Goal: Task Accomplishment & Management: Complete application form

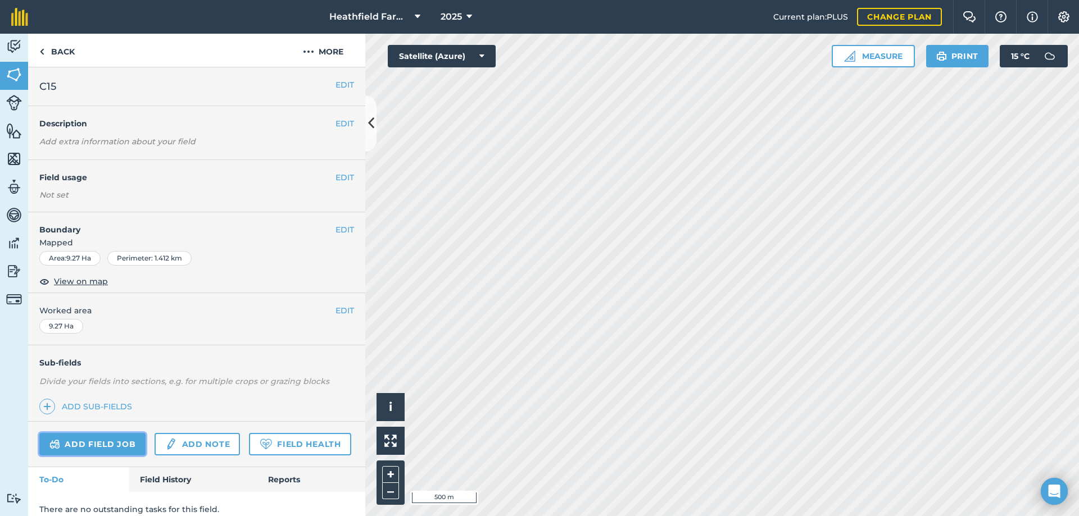
click at [88, 452] on link "Add field job" at bounding box center [92, 444] width 106 height 22
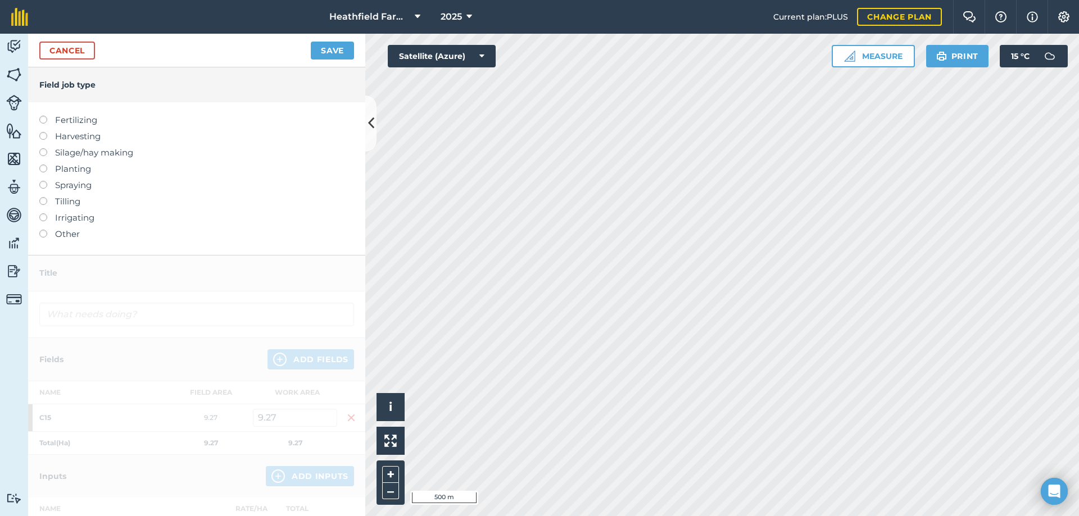
click at [42, 116] on label at bounding box center [47, 116] width 16 height 0
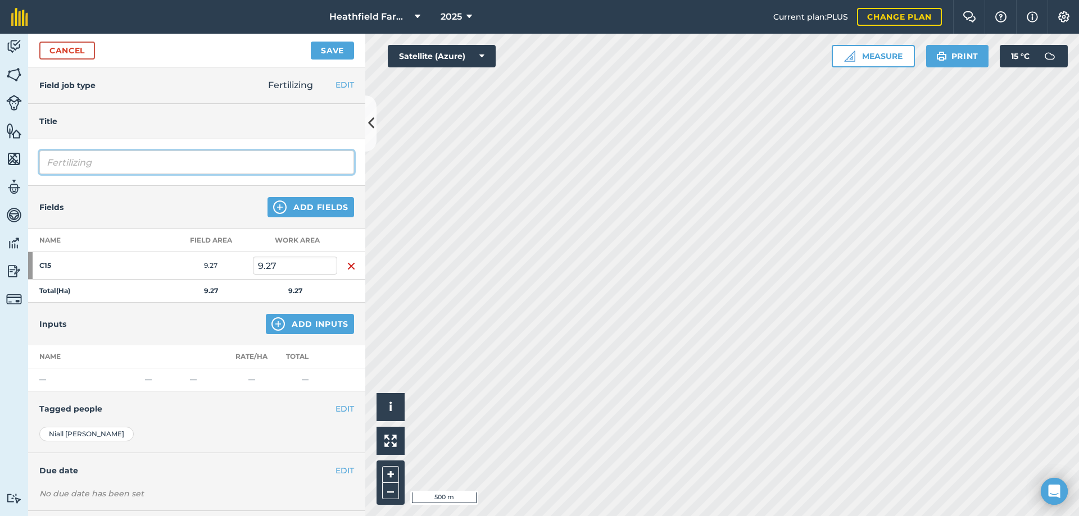
click at [80, 169] on input "Fertilizing" at bounding box center [196, 163] width 315 height 24
type input "n"
click at [308, 160] on input "[MEDICAL_DATA] in w" at bounding box center [196, 163] width 315 height 24
type input "[MEDICAL_DATA] in Paddys"
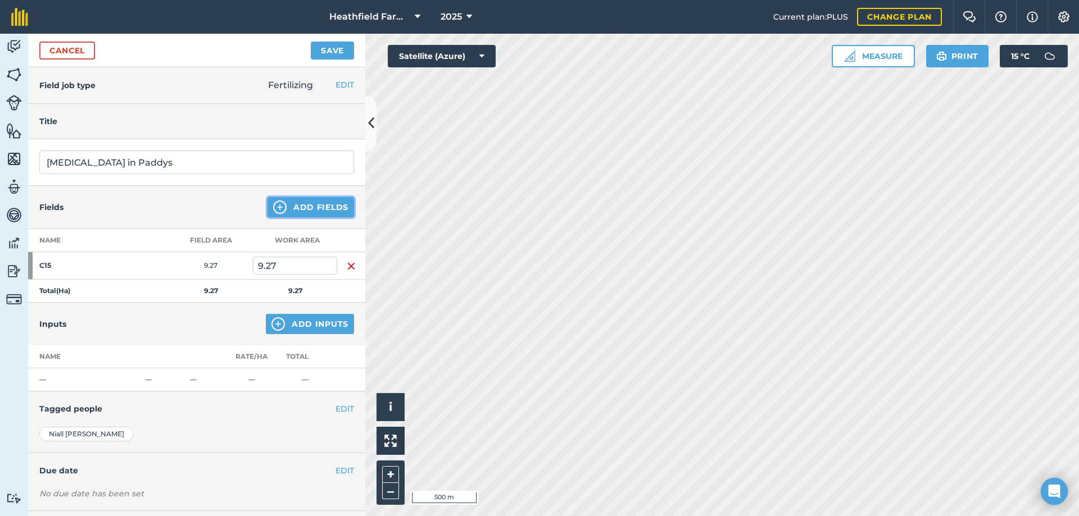
click at [306, 205] on button "Add Fields" at bounding box center [310, 207] width 87 height 20
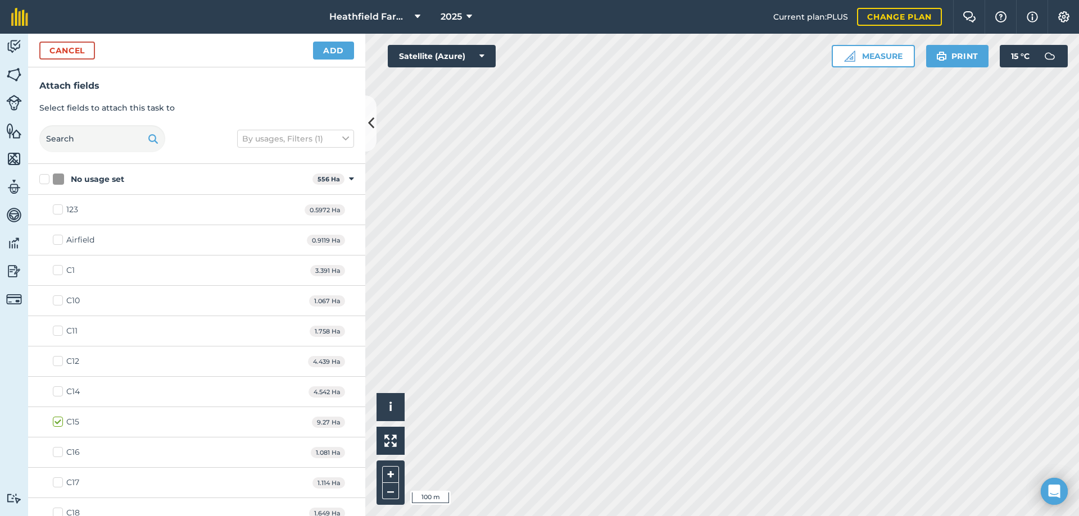
checkbox input "true"
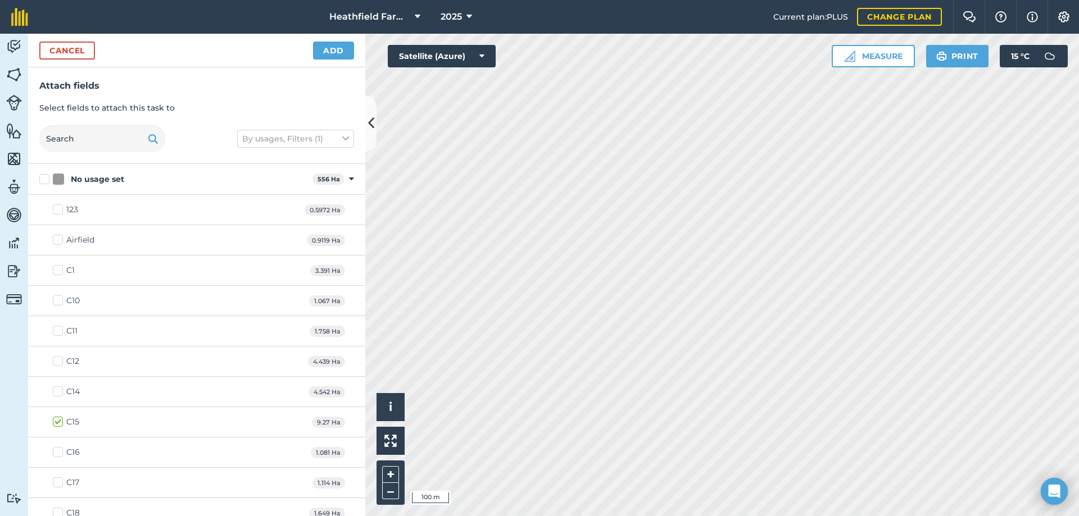
checkbox input "true"
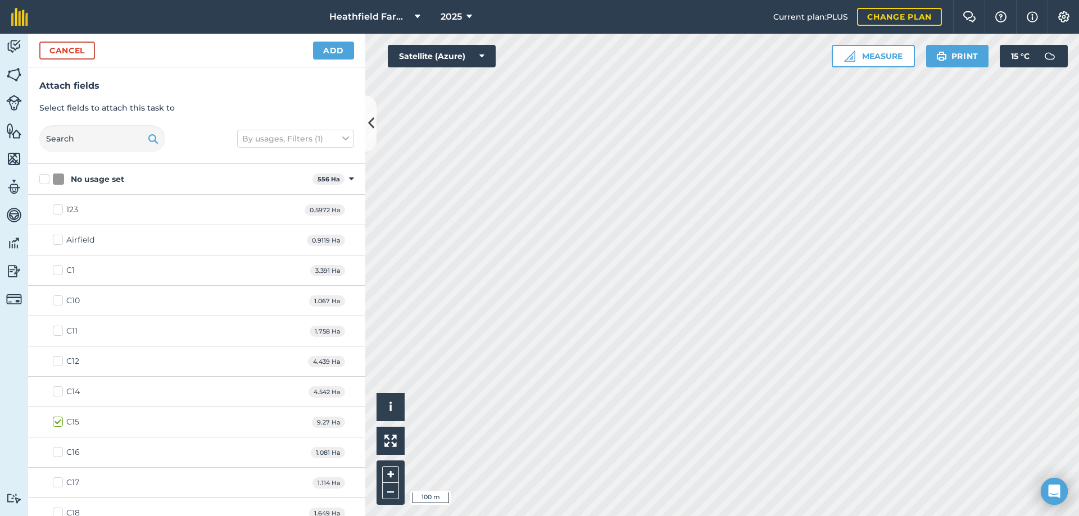
checkbox input "true"
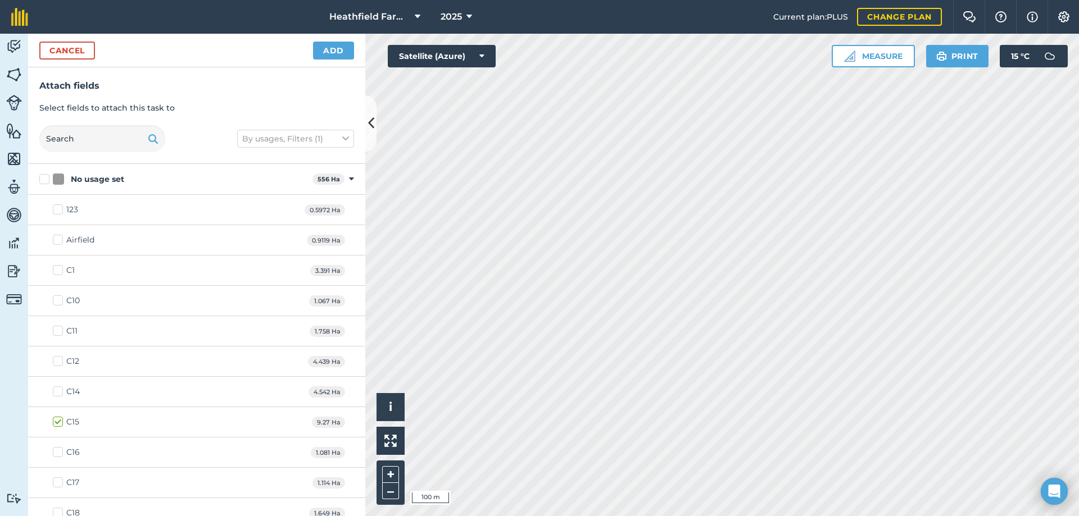
checkbox input "true"
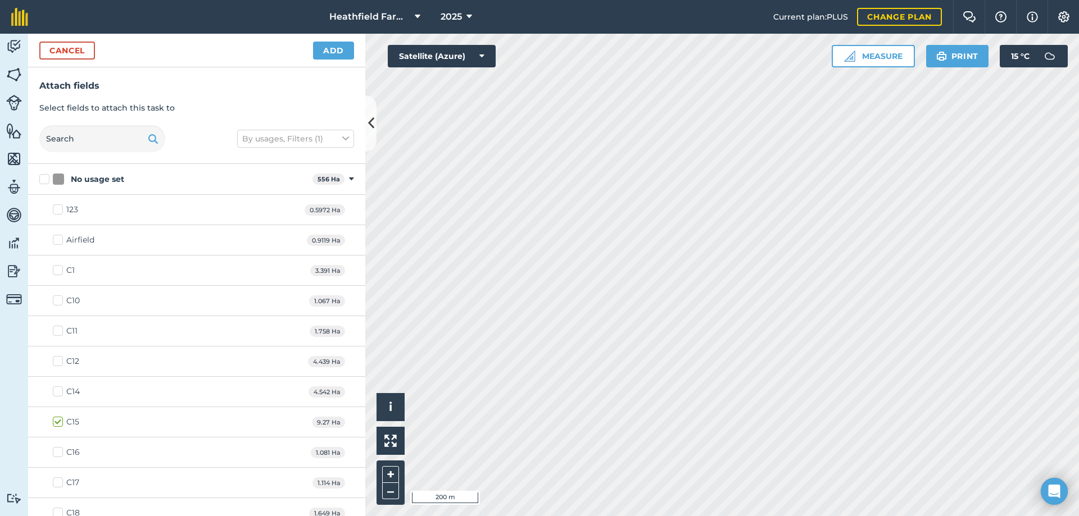
checkbox input "true"
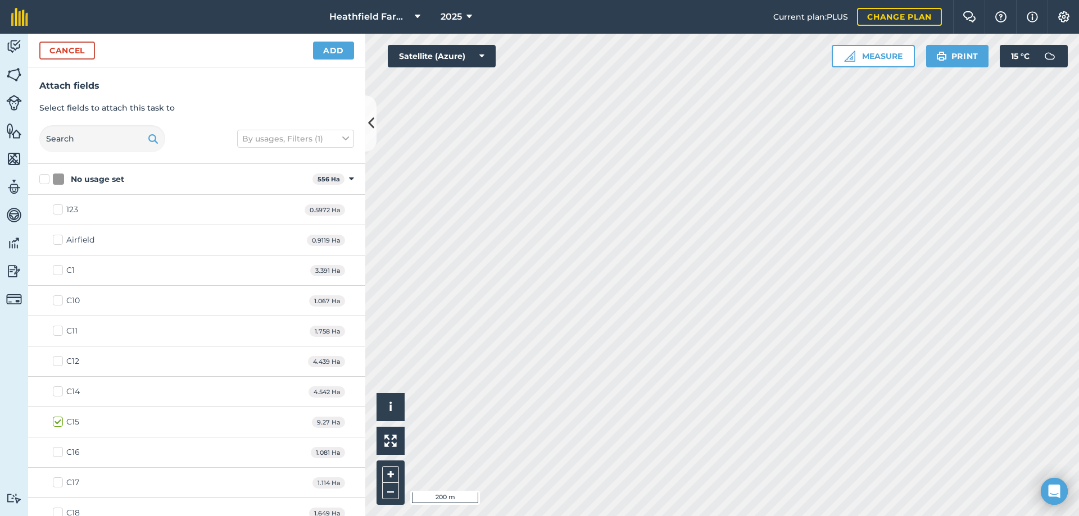
checkbox input "true"
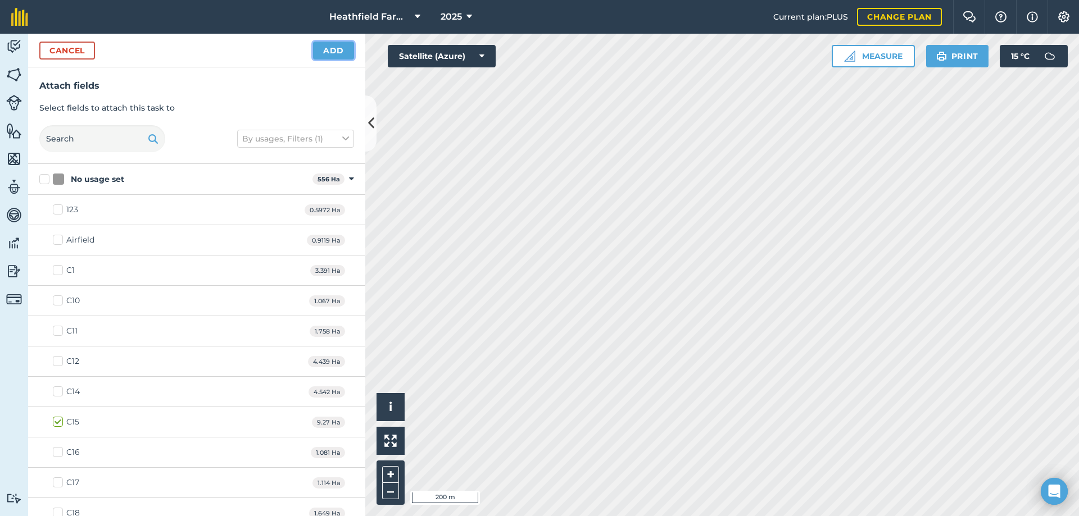
click at [327, 52] on button "Add" at bounding box center [333, 51] width 41 height 18
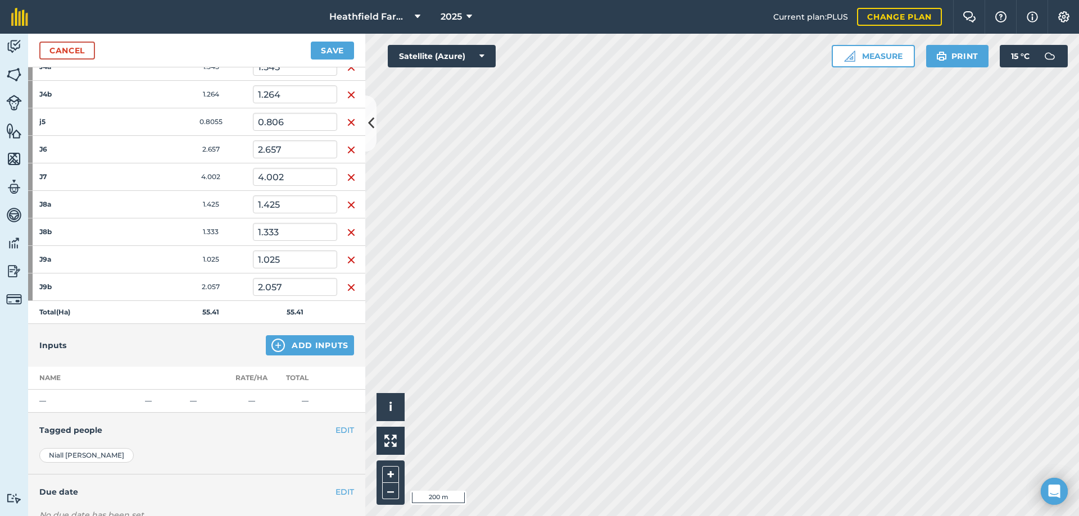
scroll to position [805, 0]
click at [321, 342] on button "Add Inputs" at bounding box center [310, 345] width 88 height 20
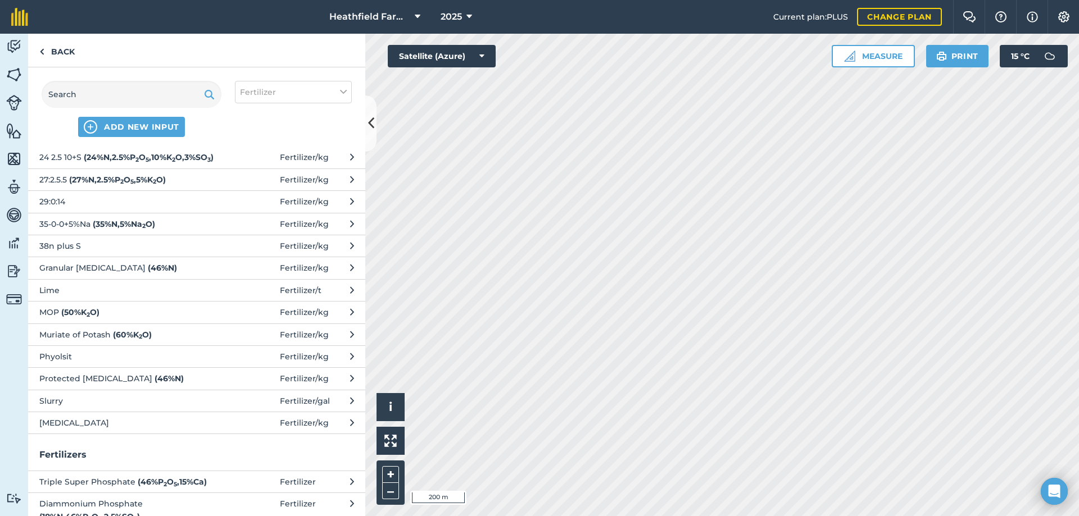
scroll to position [75, 0]
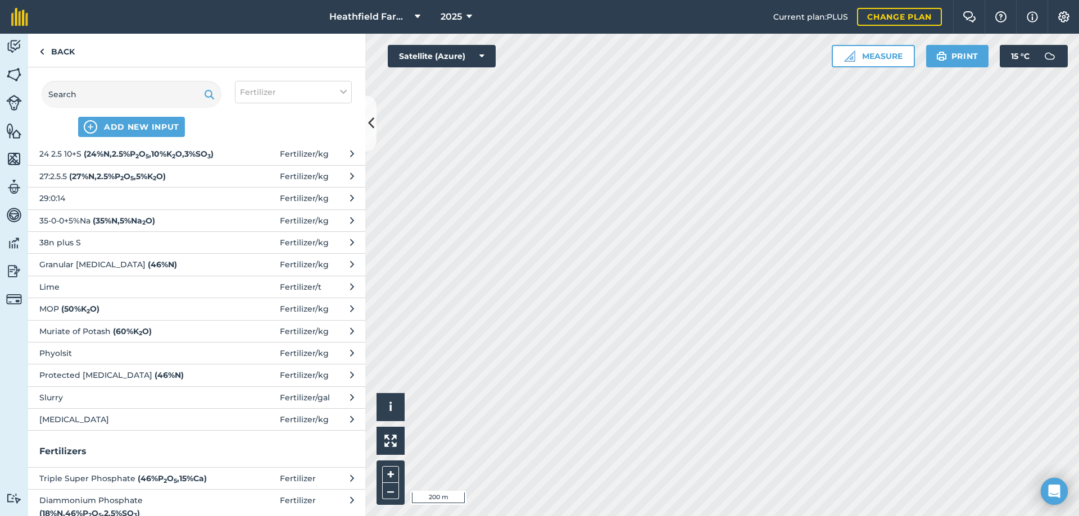
click at [115, 426] on span "[MEDICAL_DATA]" at bounding box center [131, 420] width 184 height 12
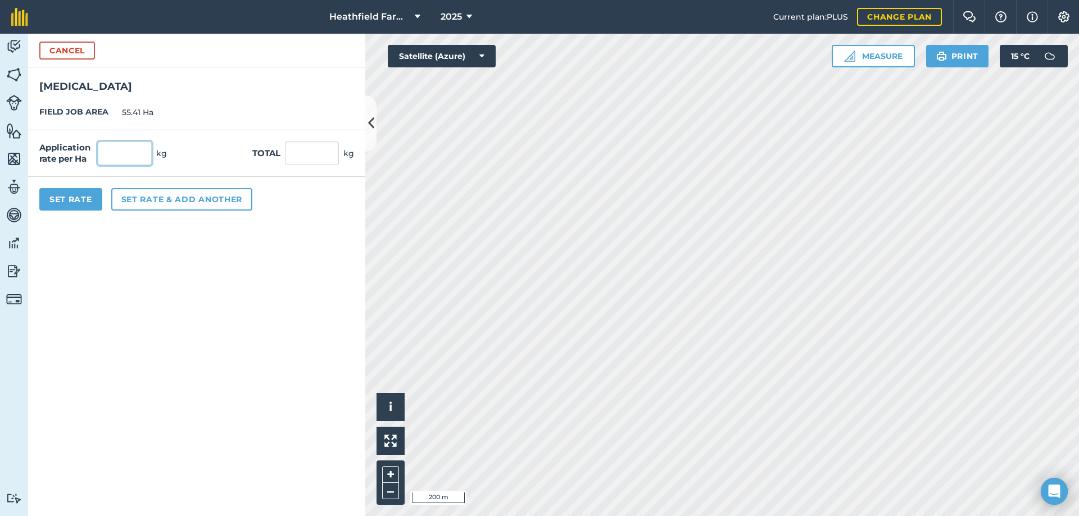
click at [120, 162] on input "text" at bounding box center [125, 154] width 54 height 24
click at [129, 159] on input "text" at bounding box center [125, 154] width 54 height 24
type input "95"
type input "5,263.95"
click at [197, 145] on div "Application rate per Ha 95 kg Total 5,263.95 kg" at bounding box center [196, 153] width 337 height 47
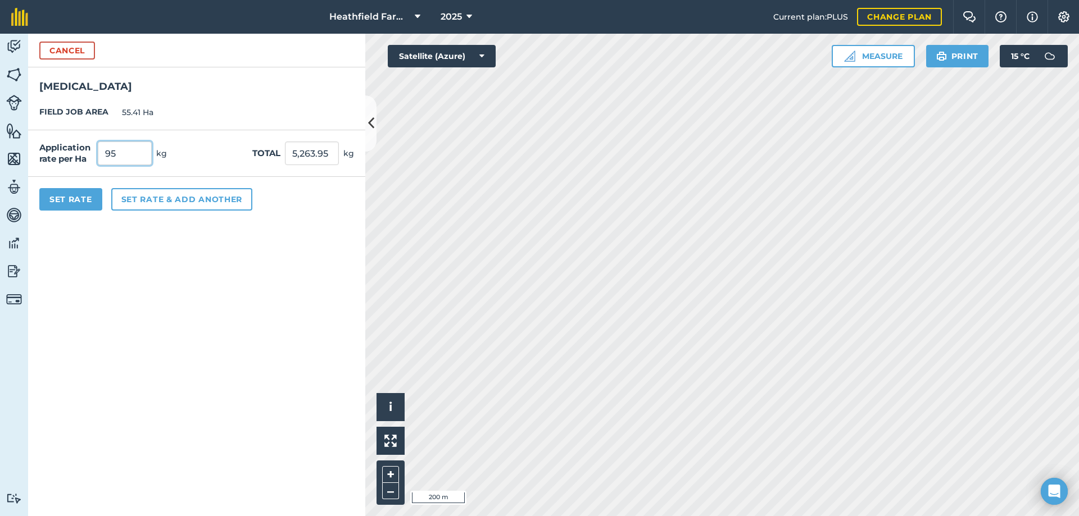
click at [151, 155] on input "95" at bounding box center [125, 154] width 54 height 24
type input "90"
type input "4,986.9"
click at [228, 153] on div "Application rate per Ha 90 kg Total 4,986.9 kg" at bounding box center [196, 153] width 337 height 47
click at [152, 162] on div "Application rate per Ha 90 kg" at bounding box center [103, 154] width 128 height 24
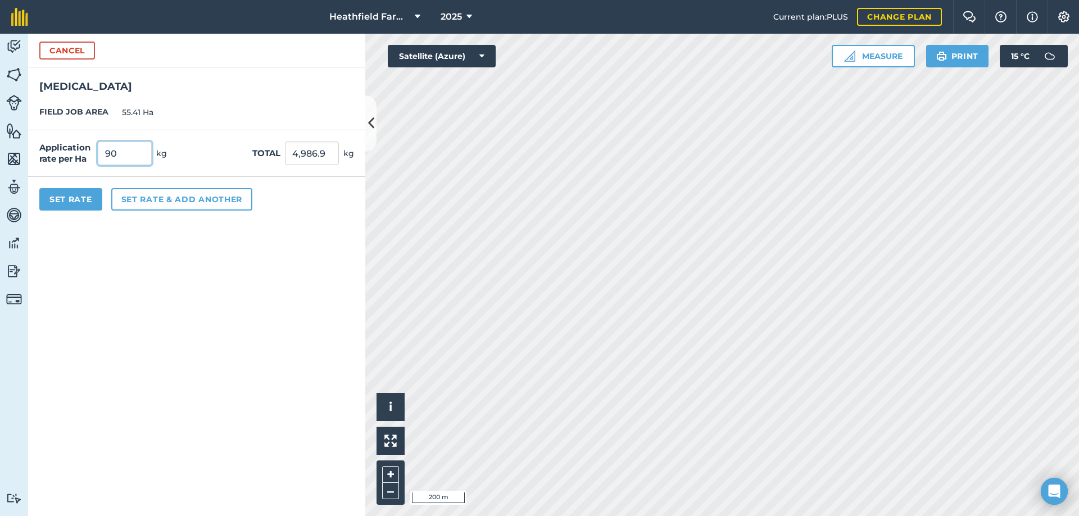
click at [144, 153] on input "90" at bounding box center [125, 154] width 54 height 24
type input "9"
type input "88"
type input "4,876.08"
click at [253, 145] on div "Total 4,876.08 kg" at bounding box center [303, 154] width 102 height 24
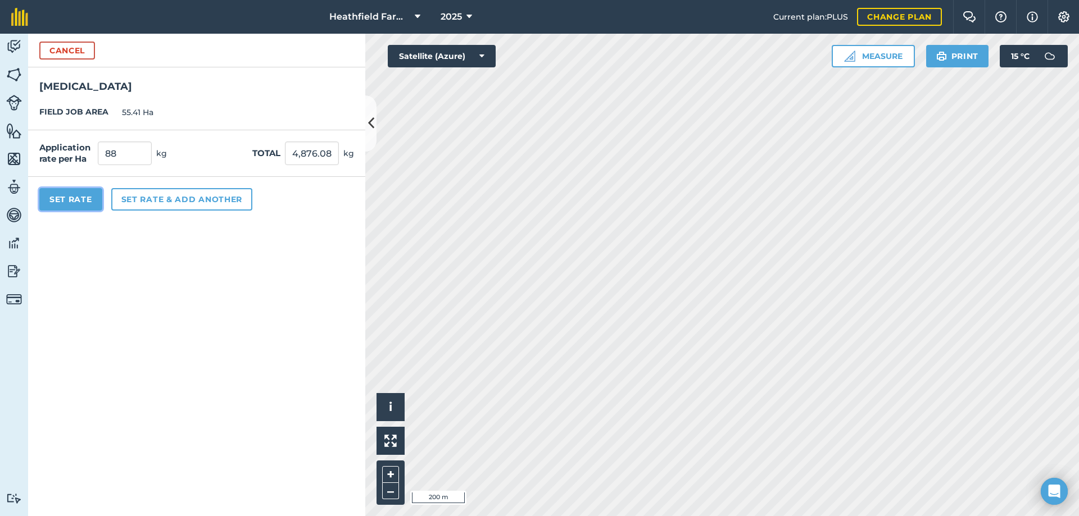
click at [87, 201] on button "Set Rate" at bounding box center [70, 199] width 63 height 22
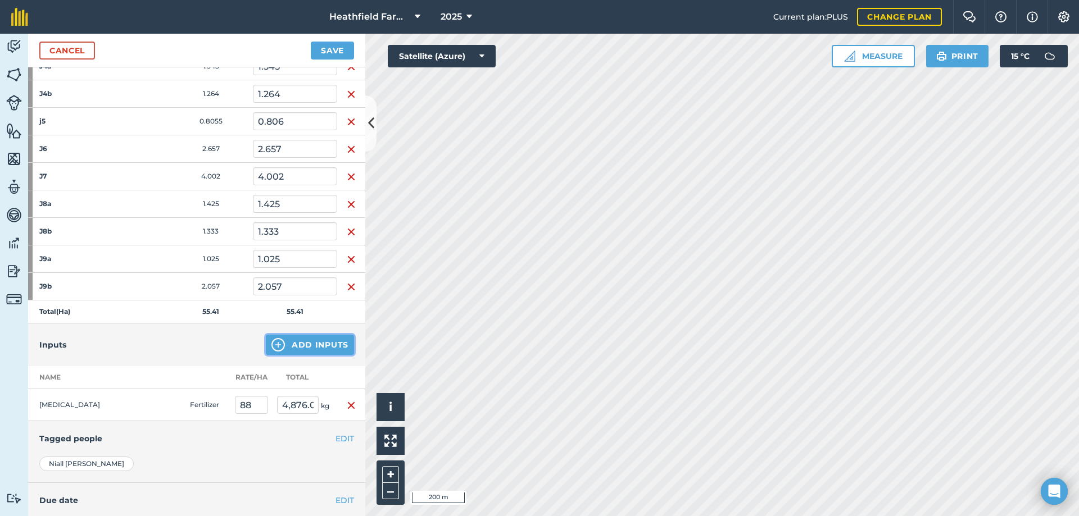
click at [302, 352] on button "Add Inputs" at bounding box center [310, 345] width 88 height 20
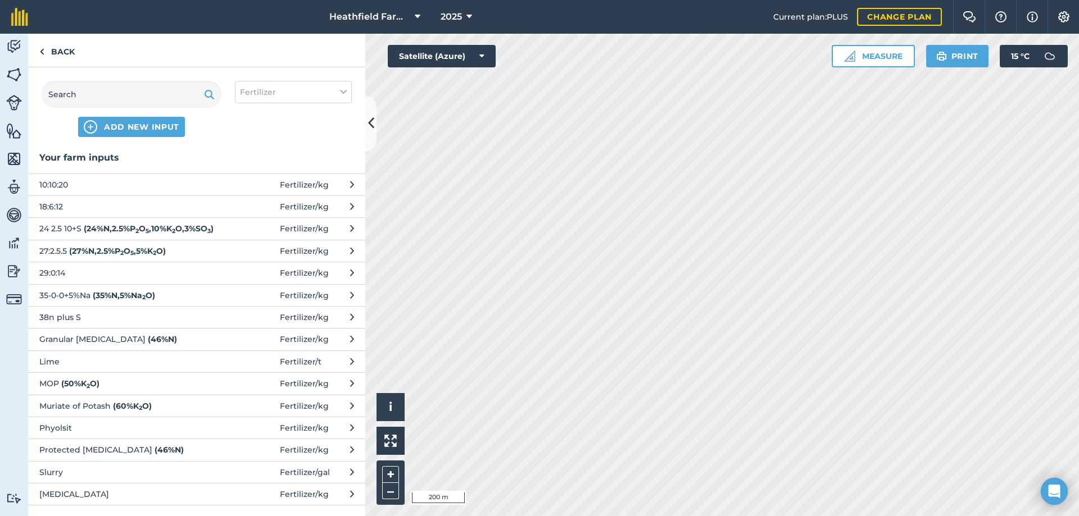
click at [85, 346] on span "Granular [MEDICAL_DATA] ( 46 % N )" at bounding box center [131, 339] width 184 height 12
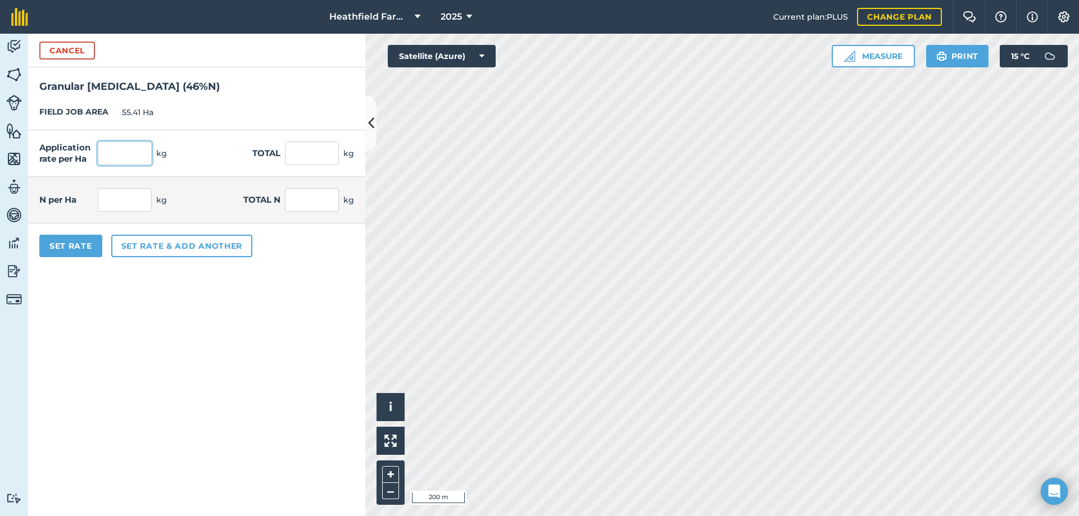
click at [126, 158] on input "text" at bounding box center [125, 154] width 54 height 24
type input "88"
type input "4,876.08"
type input "40.48"
type input "2,242.997"
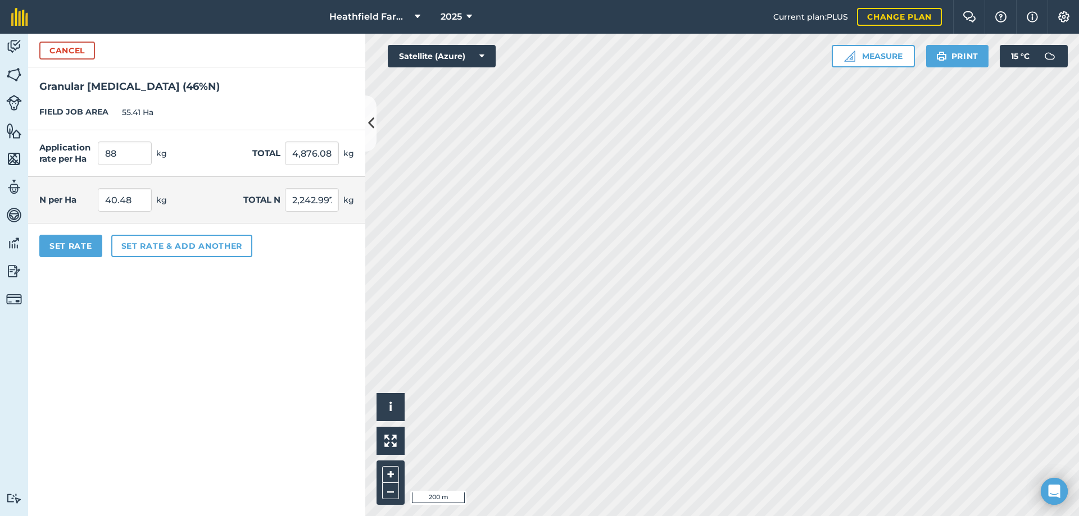
click at [254, 196] on label "Total N" at bounding box center [261, 199] width 37 height 13
click at [75, 257] on button "Set Rate" at bounding box center [70, 246] width 63 height 22
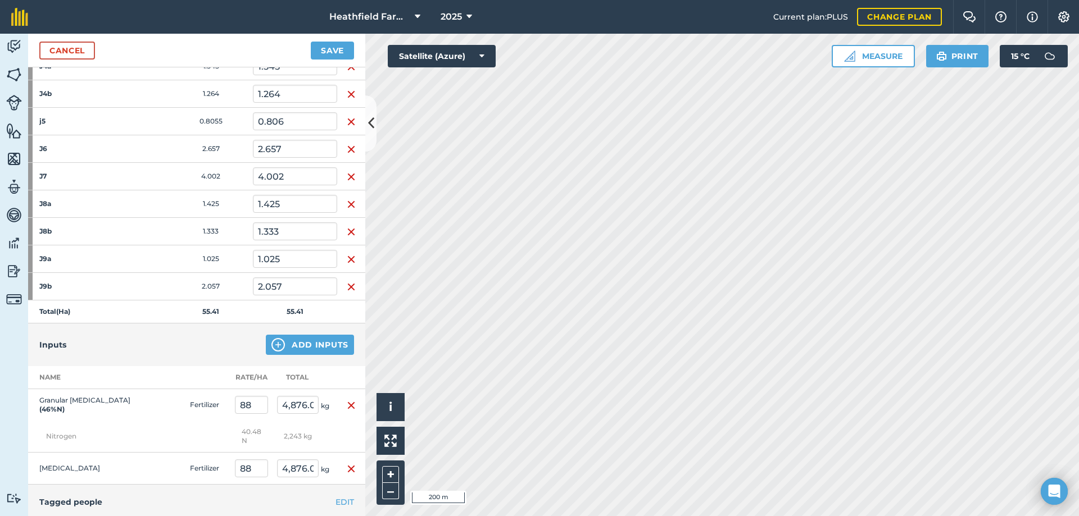
click at [347, 474] on img "button" at bounding box center [351, 468] width 9 height 13
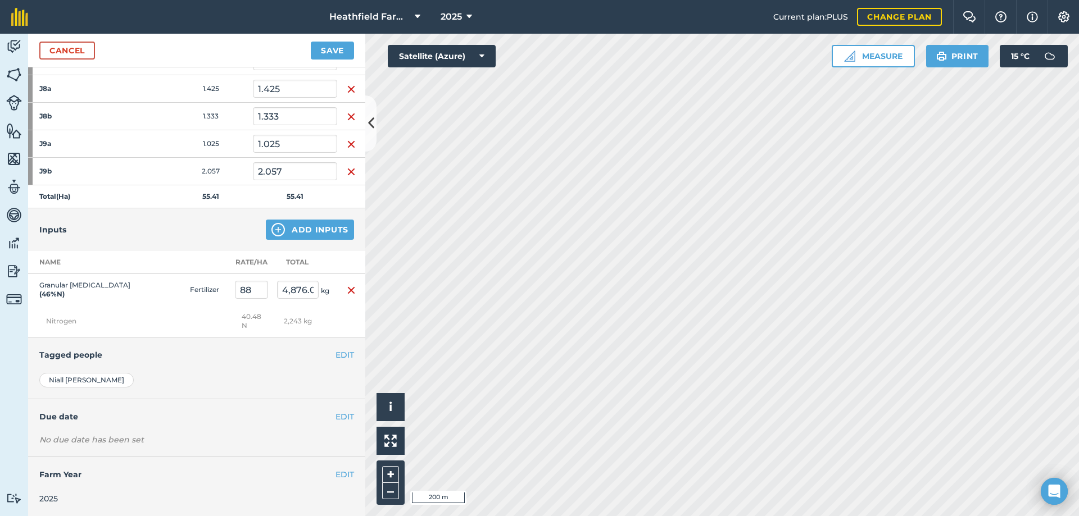
scroll to position [921, 0]
click at [335, 351] on button "EDIT" at bounding box center [344, 354] width 19 height 12
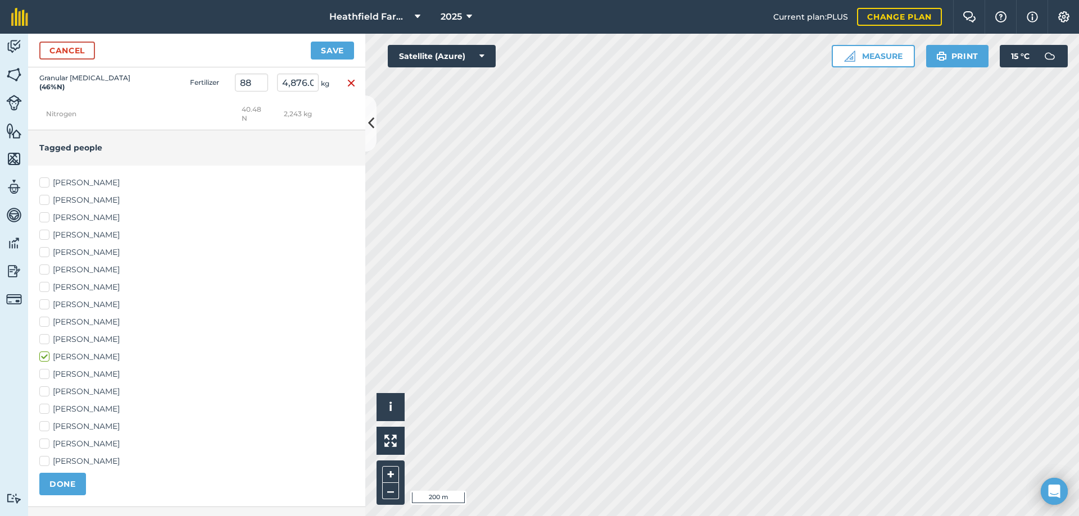
scroll to position [1146, 0]
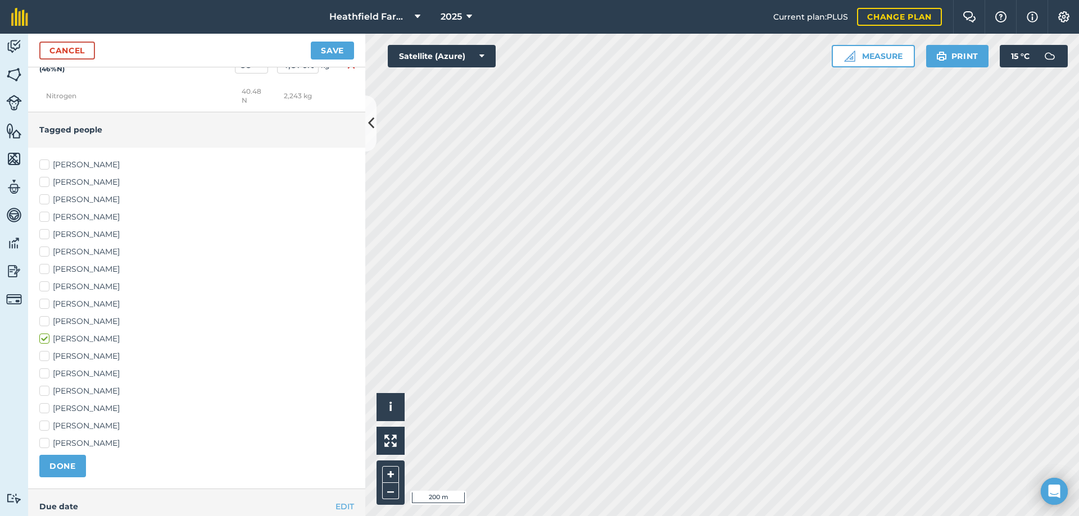
click at [45, 357] on label "[PERSON_NAME]" at bounding box center [196, 357] width 315 height 12
click at [45, 357] on input "[PERSON_NAME]" at bounding box center [42, 354] width 7 height 7
checkbox input "true"
click at [43, 439] on label "[PERSON_NAME]" at bounding box center [196, 444] width 315 height 12
click at [43, 439] on input "[PERSON_NAME]" at bounding box center [42, 441] width 7 height 7
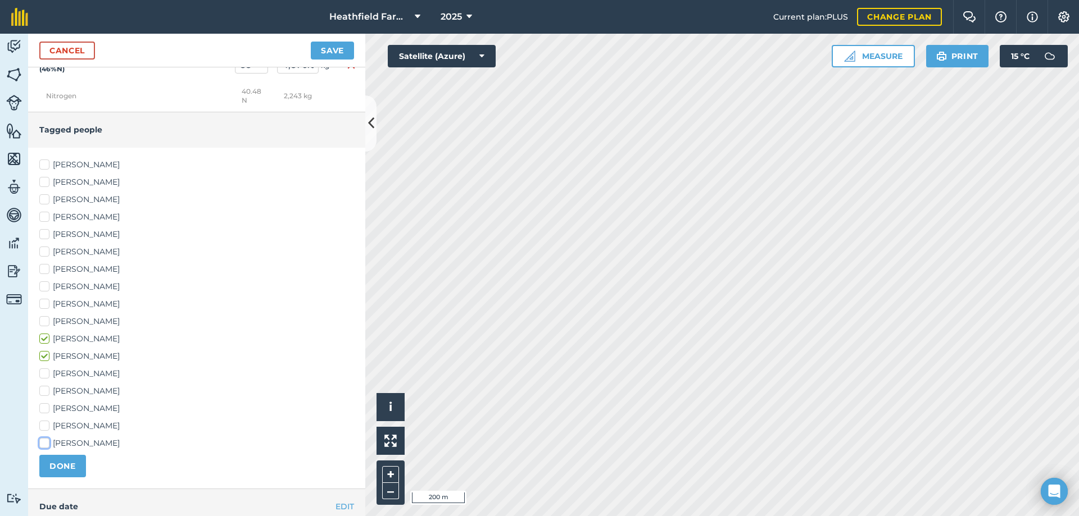
checkbox input "true"
click at [73, 470] on button "DONE" at bounding box center [62, 466] width 47 height 22
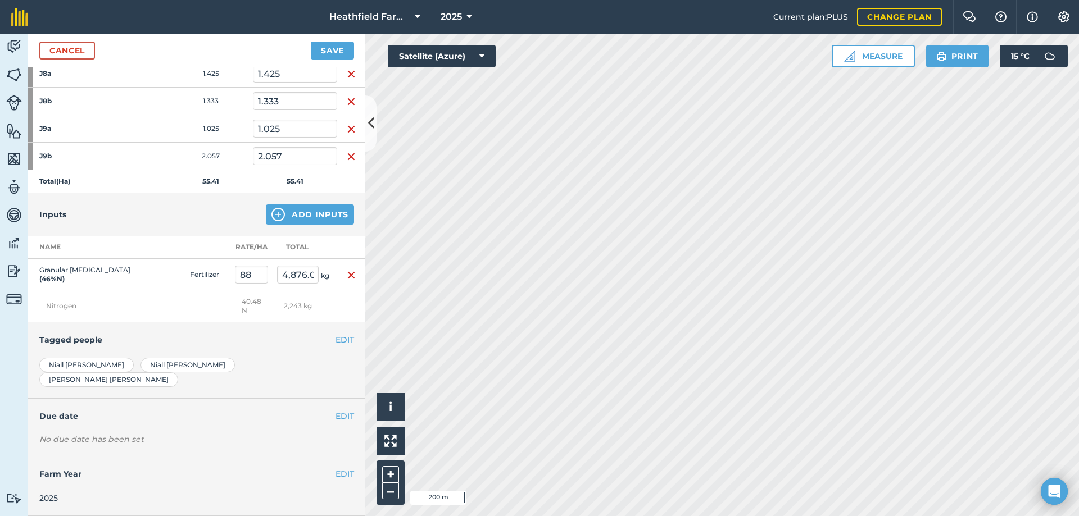
scroll to position [921, 0]
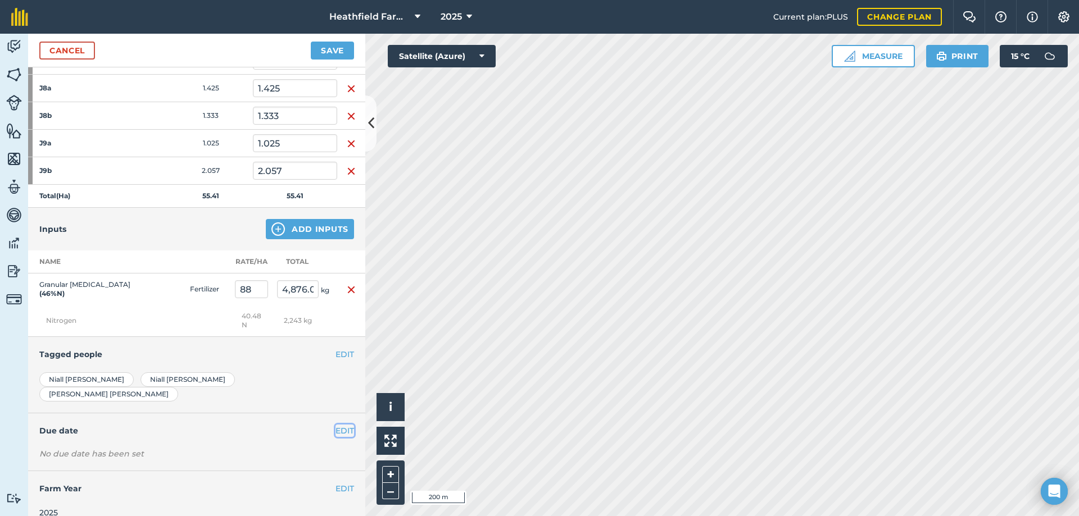
click at [335, 425] on button "EDIT" at bounding box center [344, 431] width 19 height 12
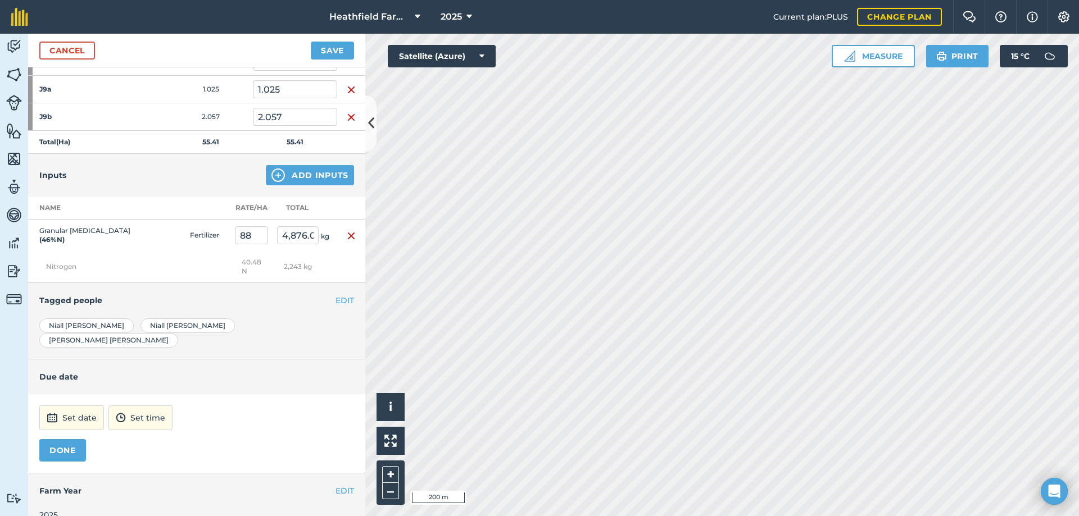
scroll to position [977, 0]
click at [80, 406] on button "Set date" at bounding box center [71, 415] width 65 height 25
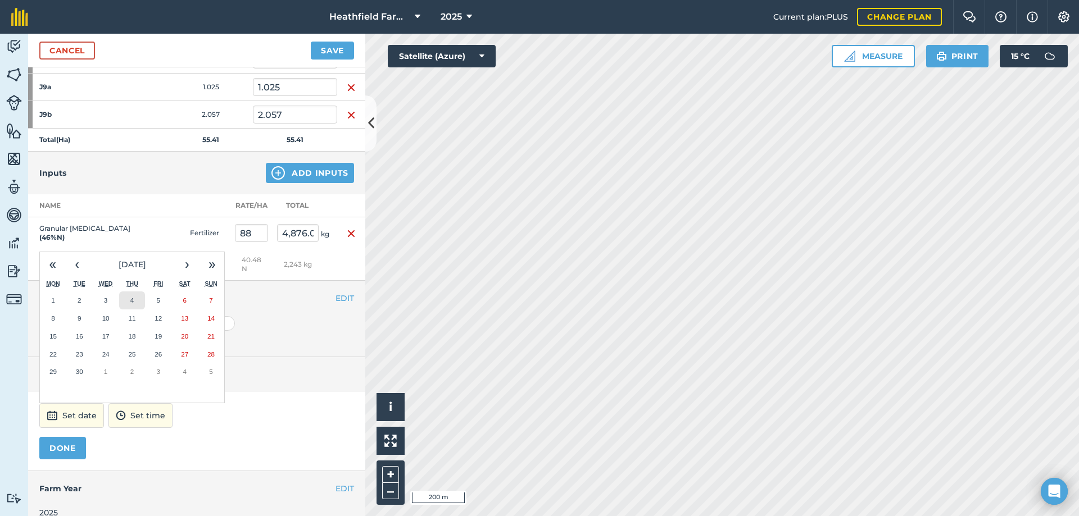
click at [132, 297] on abbr "4" at bounding box center [131, 300] width 3 height 7
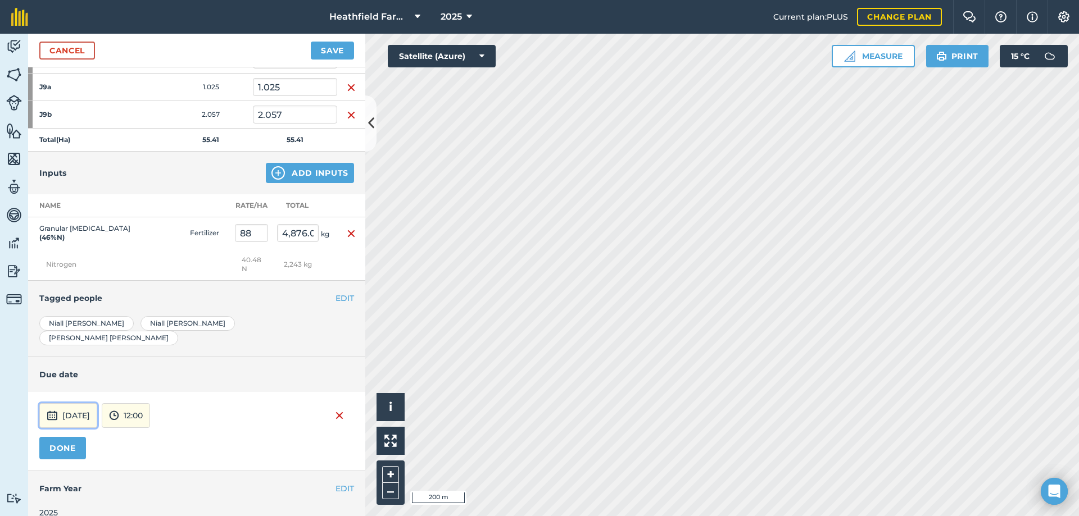
click at [97, 410] on button "[DATE]" at bounding box center [68, 415] width 58 height 25
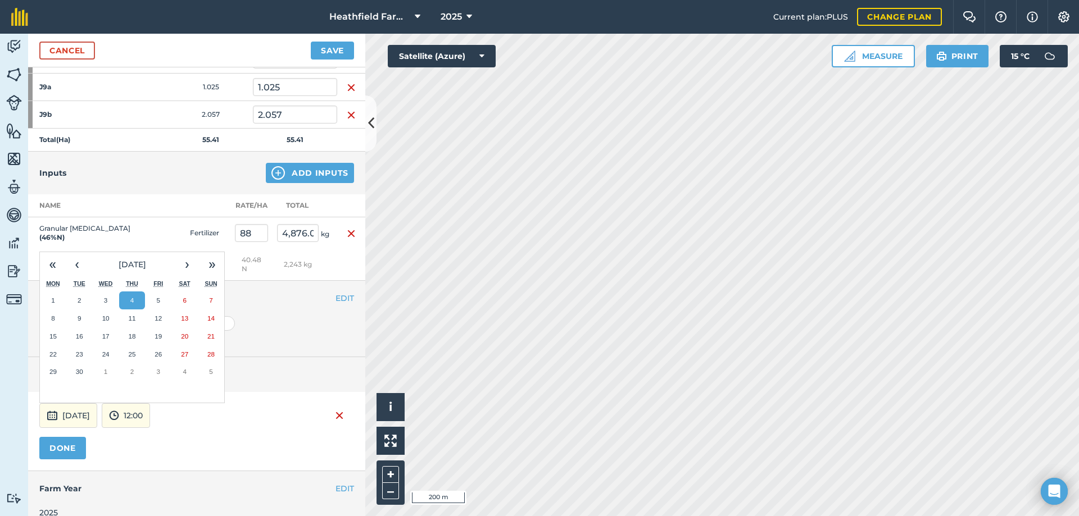
click at [137, 292] on button "4" at bounding box center [132, 301] width 26 height 18
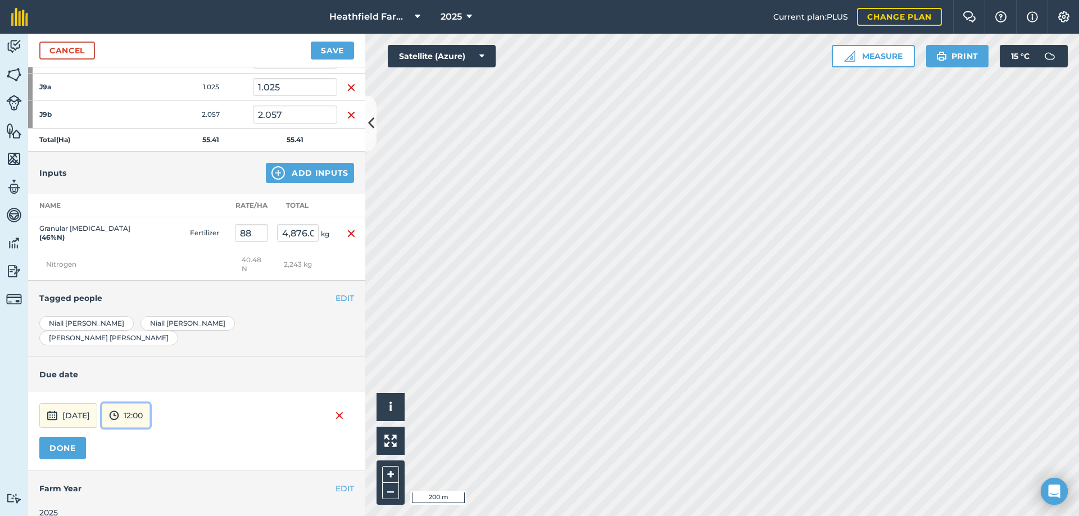
click at [119, 409] on img at bounding box center [114, 415] width 10 height 13
click at [151, 310] on button "08:00" at bounding box center [128, 319] width 53 height 18
click at [75, 437] on button "DONE" at bounding box center [62, 448] width 47 height 22
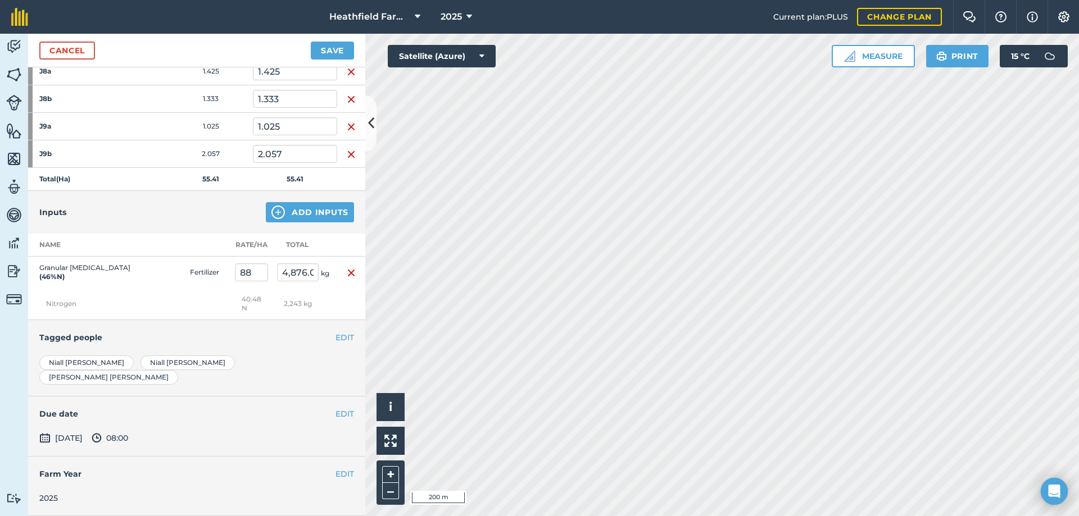
scroll to position [923, 0]
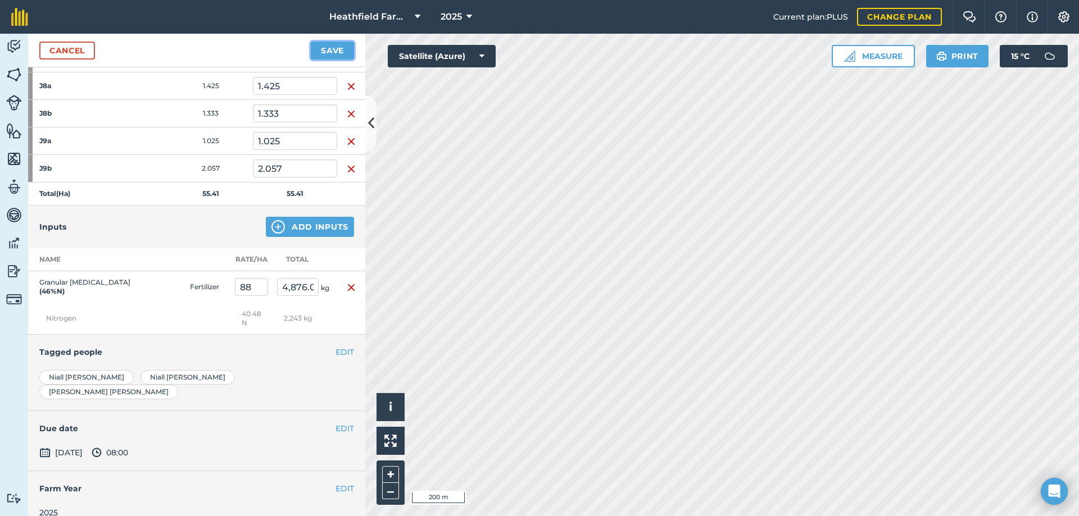
click at [330, 54] on button "Save" at bounding box center [332, 51] width 43 height 18
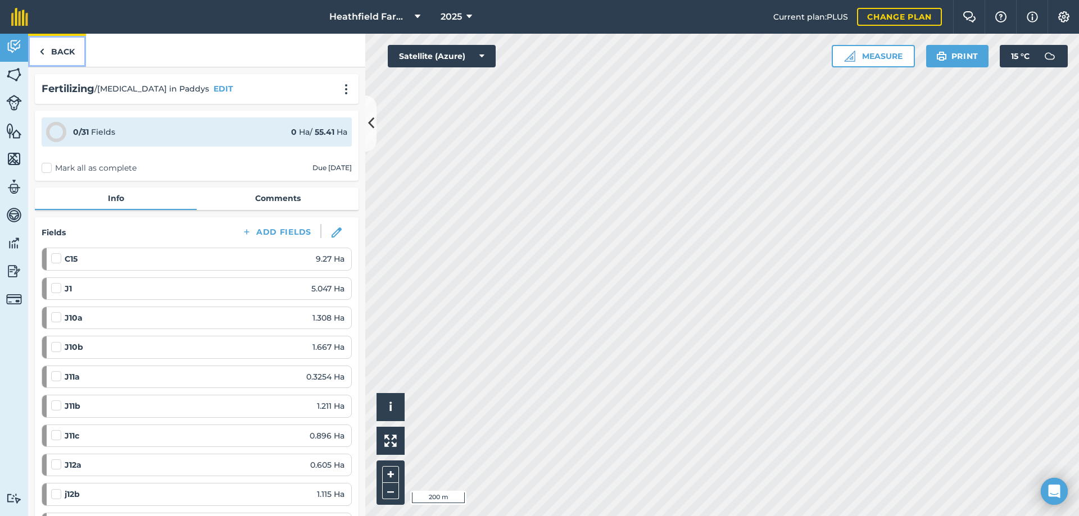
click at [41, 52] on img at bounding box center [41, 51] width 5 height 13
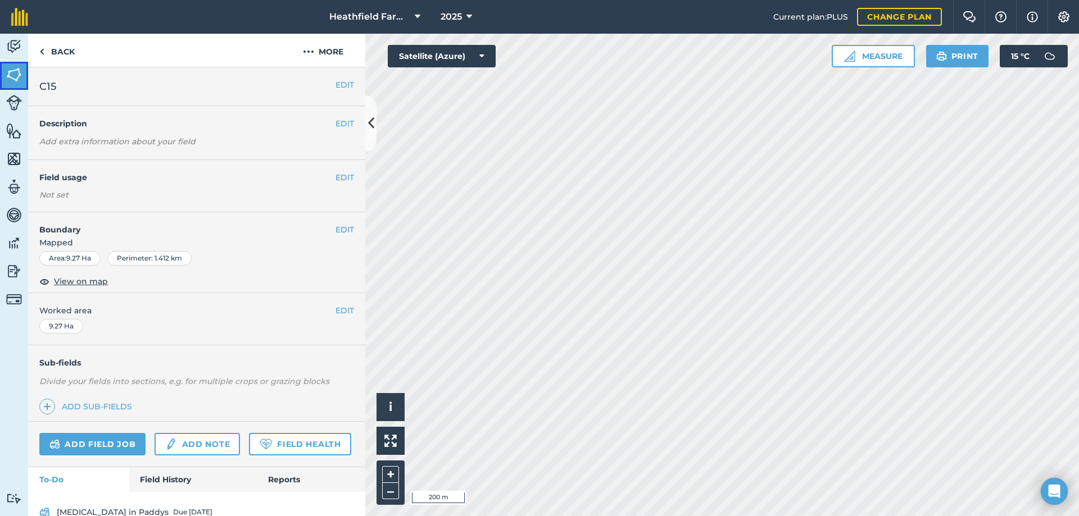
click at [23, 71] on link "Fields" at bounding box center [14, 76] width 28 height 28
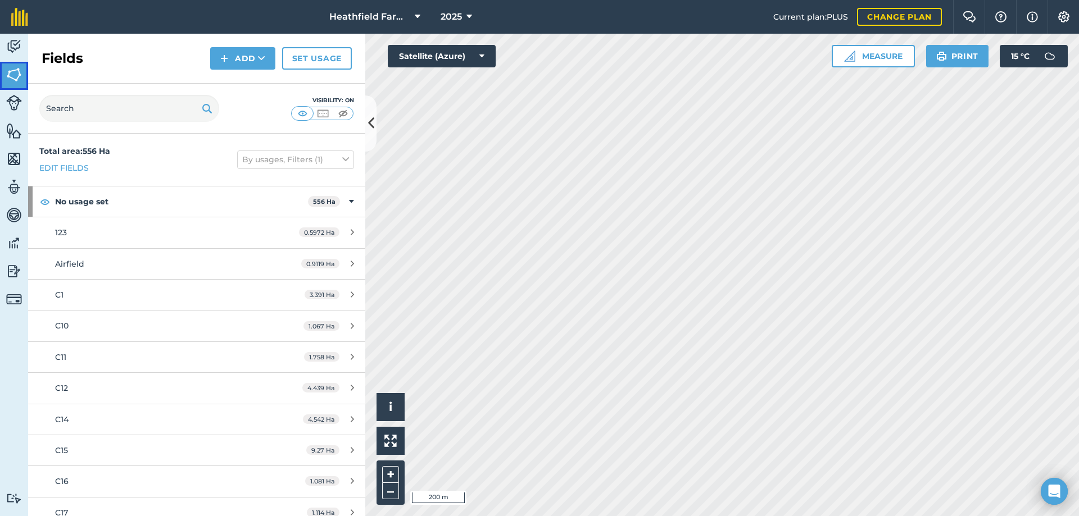
click at [21, 79] on img at bounding box center [14, 74] width 16 height 17
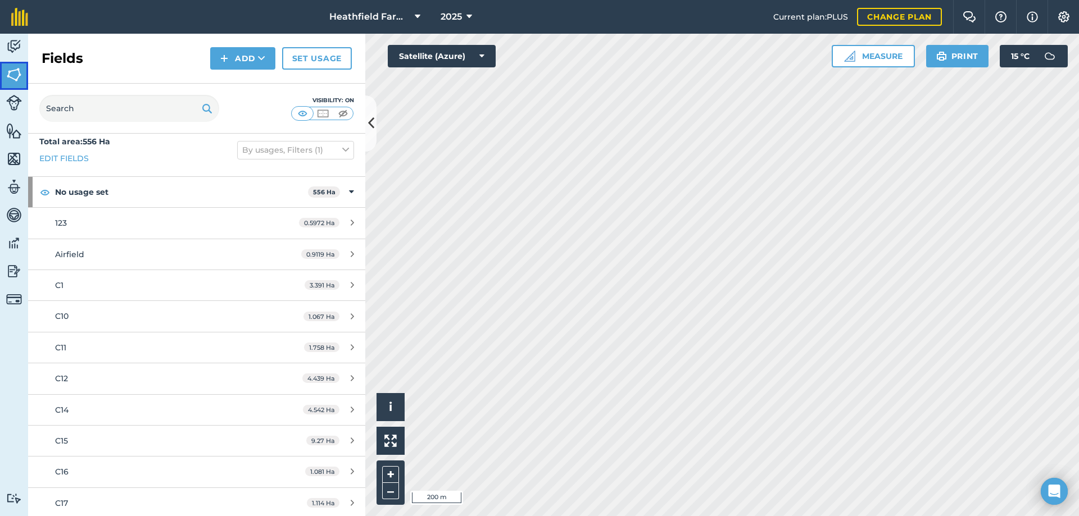
scroll to position [19, 0]
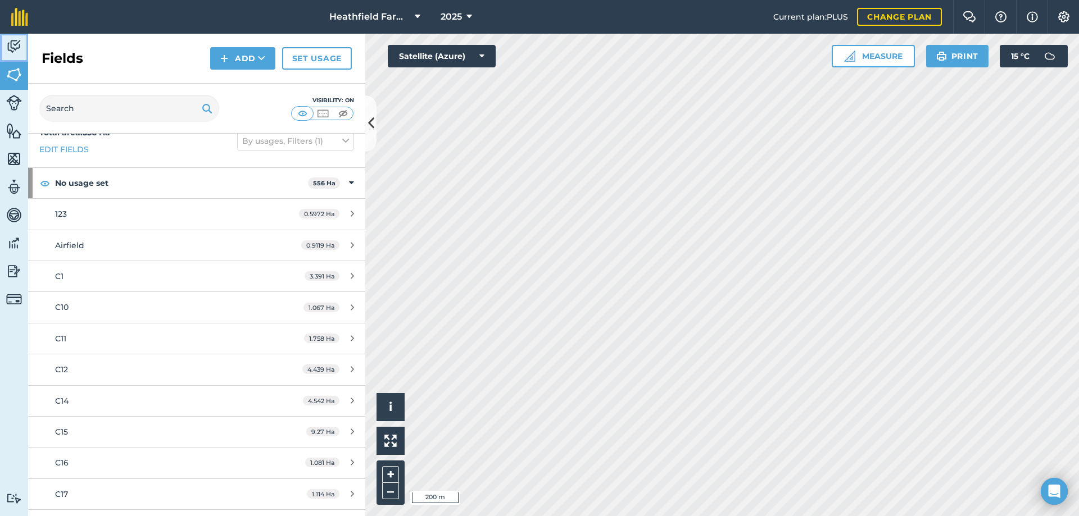
click at [17, 46] on img at bounding box center [14, 46] width 16 height 17
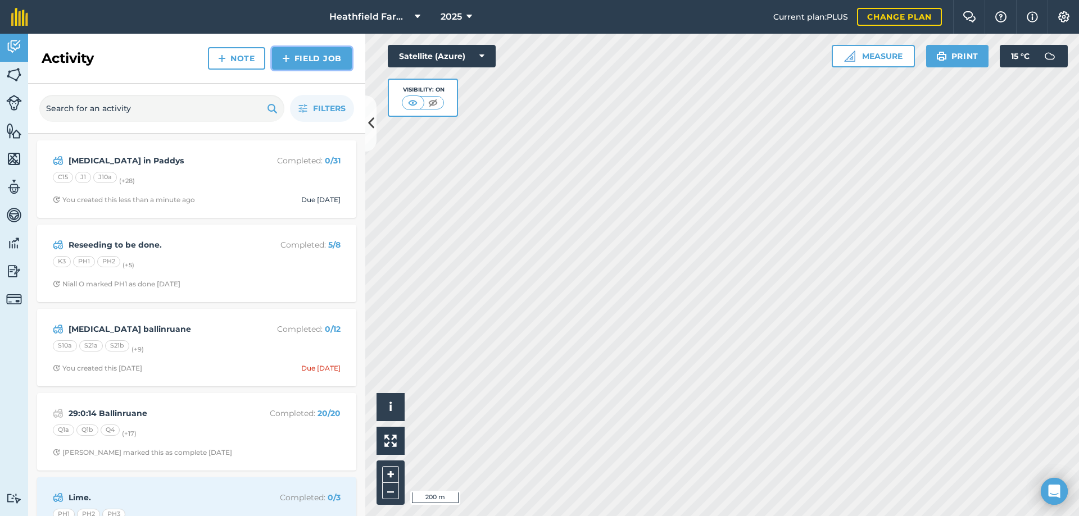
click at [326, 60] on link "Field Job" at bounding box center [312, 58] width 80 height 22
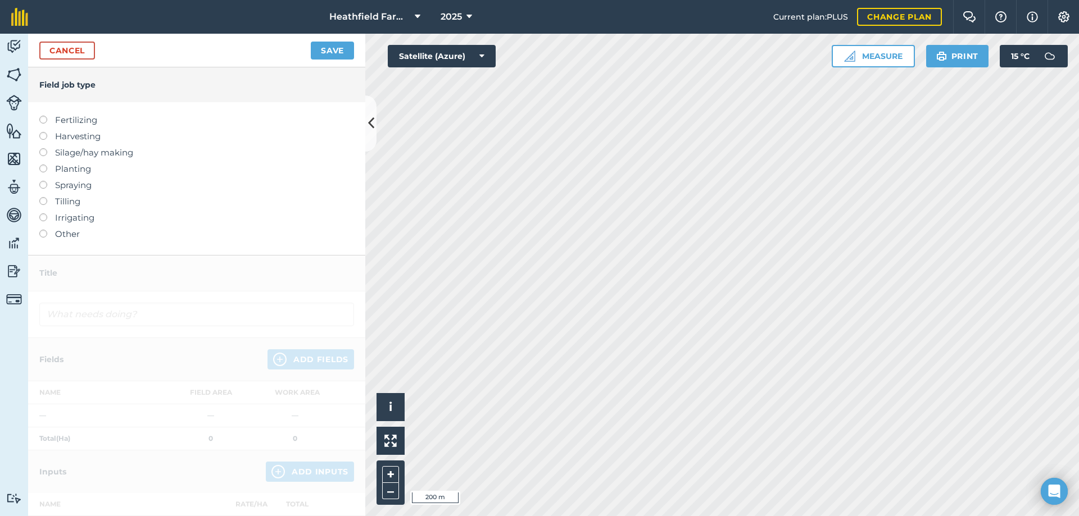
click at [39, 118] on div "Fertilizing Harvesting Silage/hay making Planting Spraying Tilling Irrigating O…" at bounding box center [196, 178] width 337 height 153
click at [41, 116] on label at bounding box center [47, 116] width 16 height 0
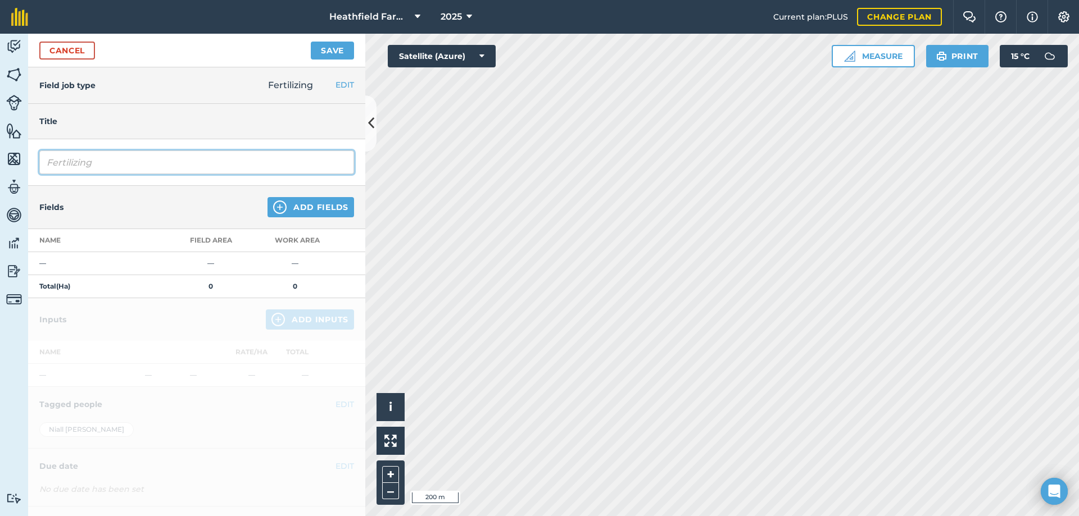
click at [185, 163] on input "Fertilizing" at bounding box center [196, 163] width 315 height 24
type input "F"
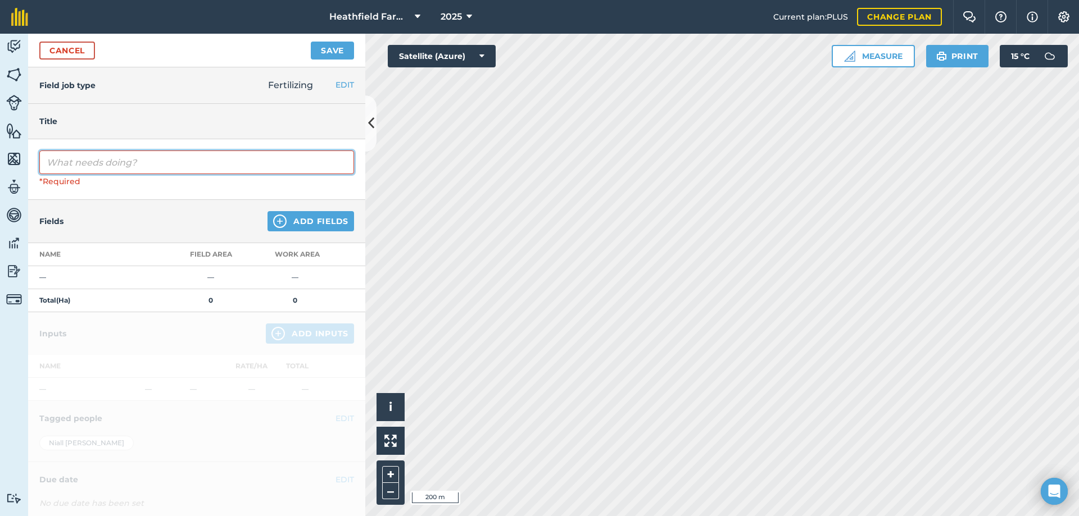
type input "u"
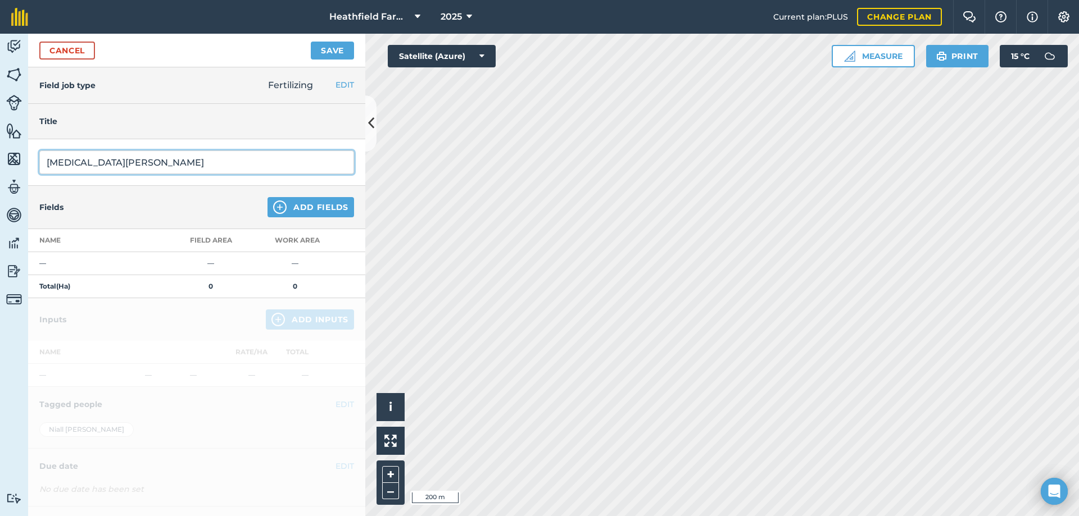
type input "[MEDICAL_DATA][PERSON_NAME]"
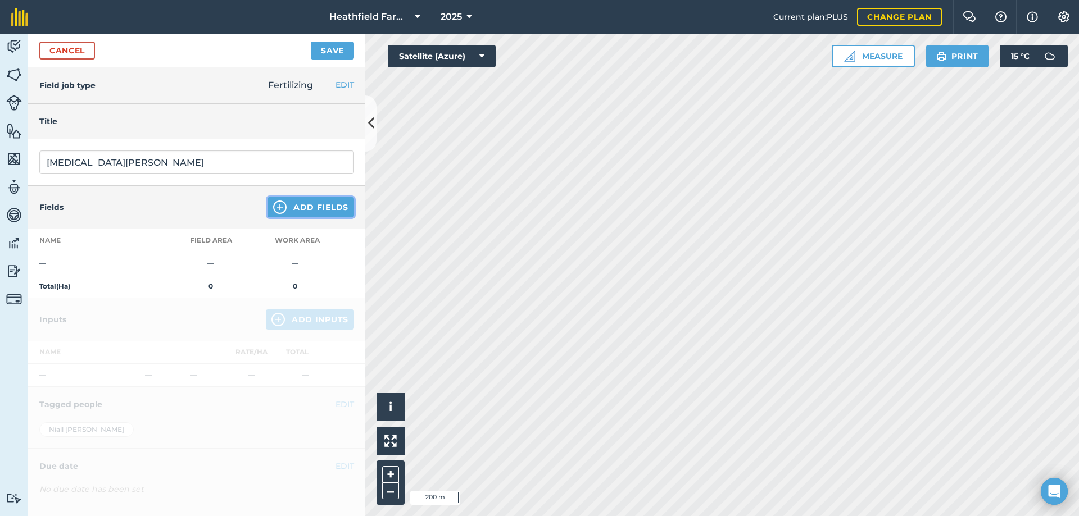
click at [288, 200] on button "Add Fields" at bounding box center [310, 207] width 87 height 20
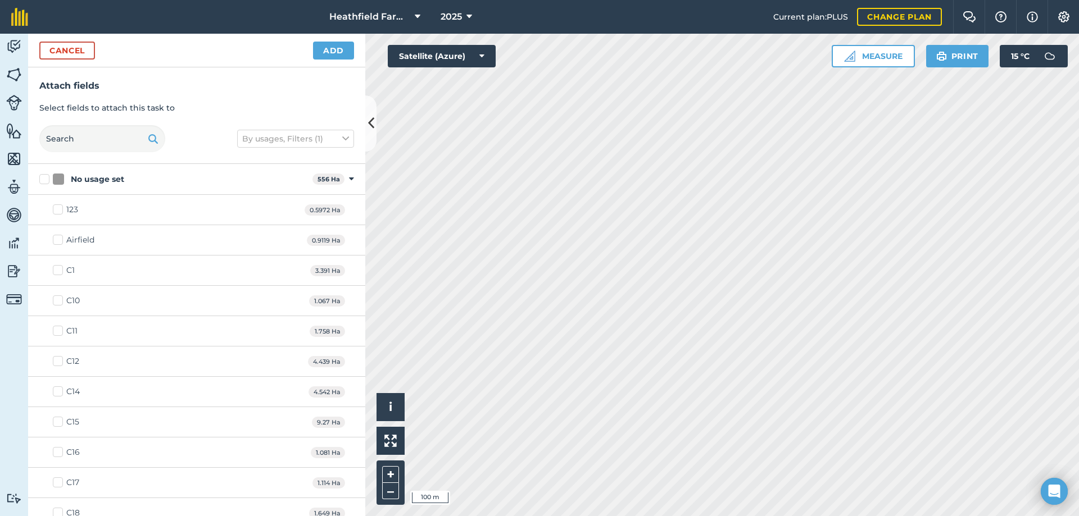
checkbox input "true"
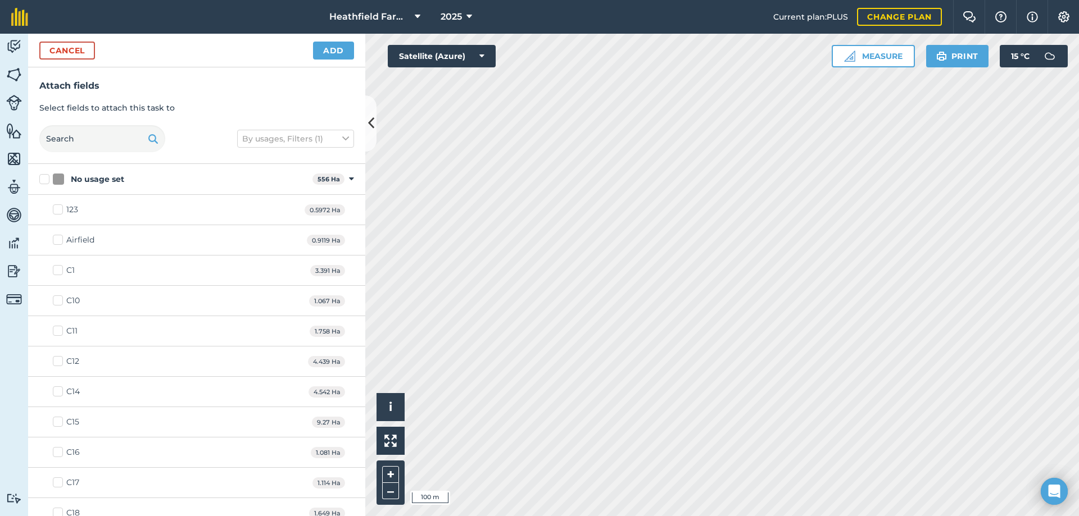
checkbox input "true"
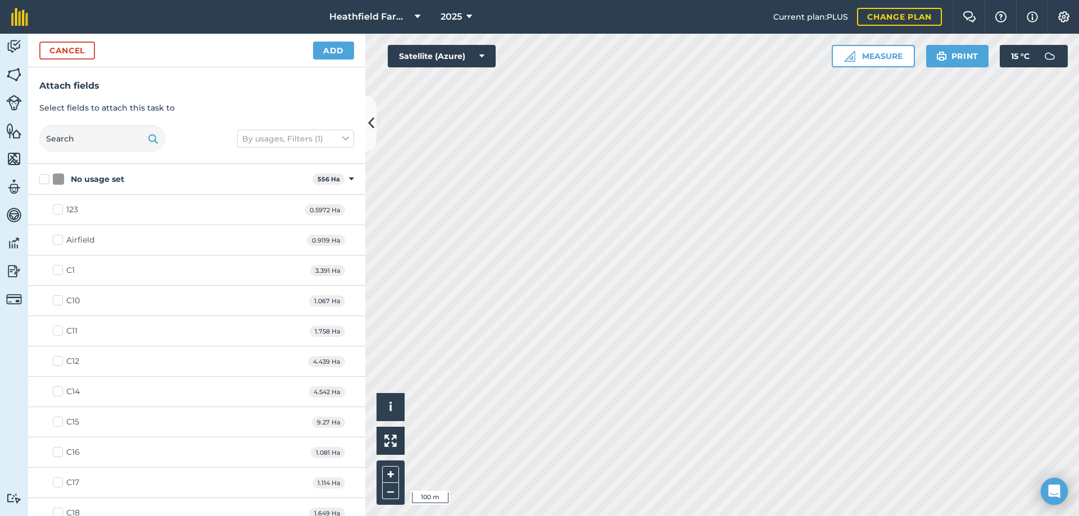
checkbox input "true"
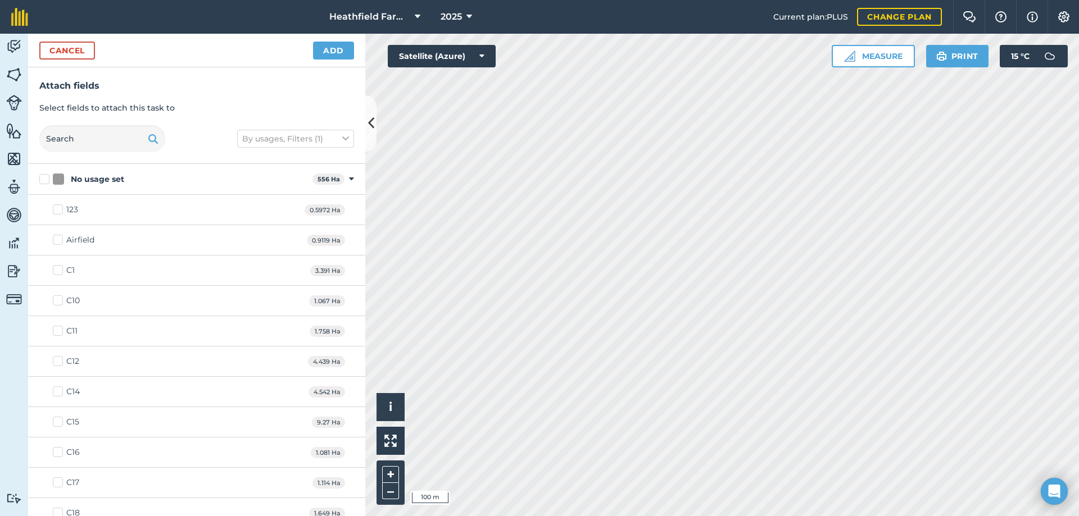
checkbox input "true"
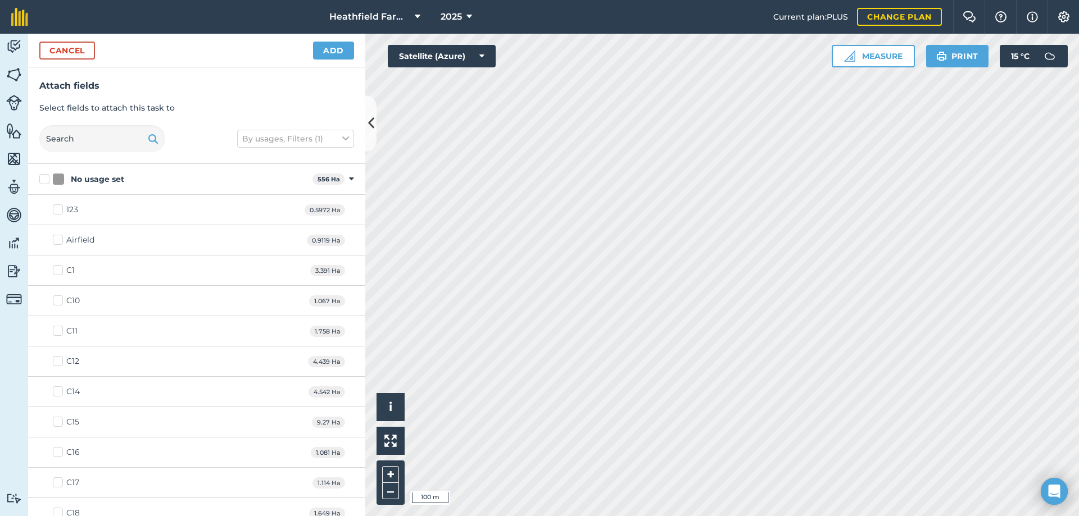
checkbox input "true"
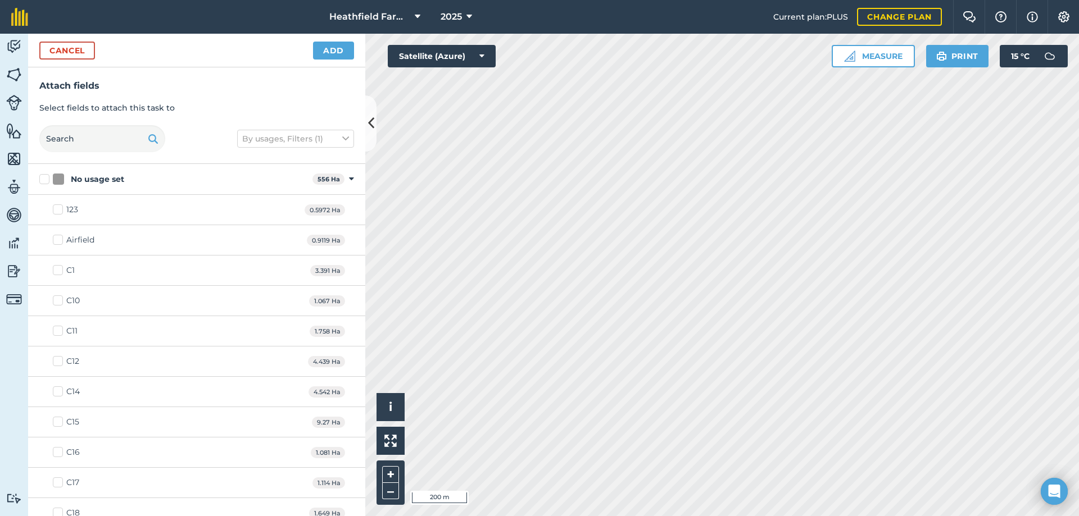
checkbox input "true"
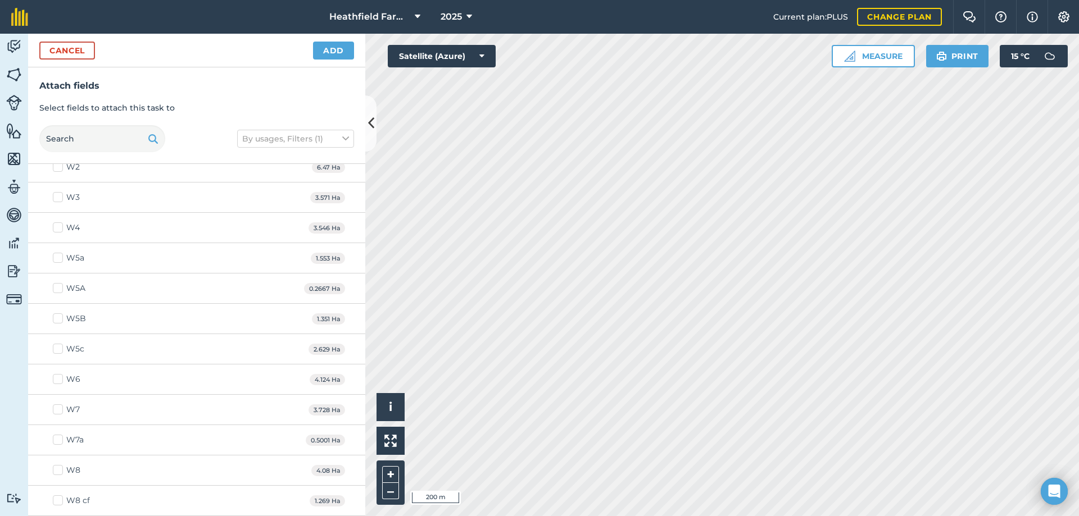
scroll to position [6082, 0]
click at [329, 46] on button "Add" at bounding box center [333, 51] width 41 height 18
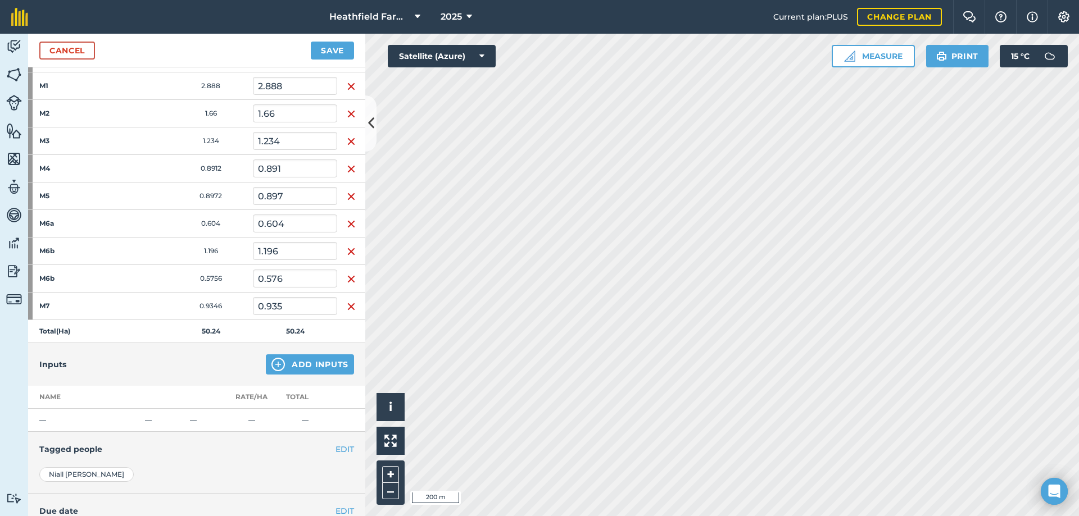
scroll to position [656, 0]
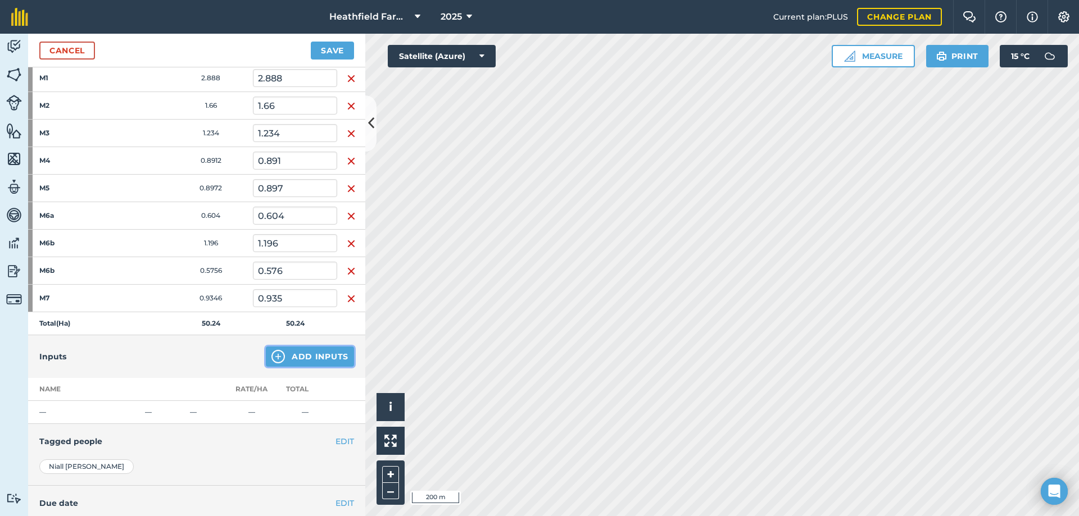
click at [331, 353] on button "Add Inputs" at bounding box center [310, 357] width 88 height 20
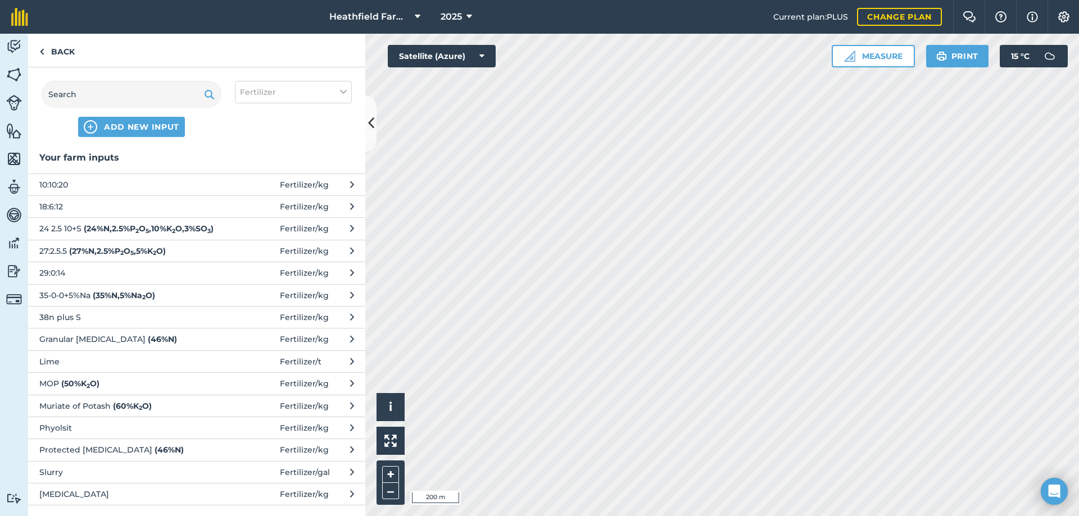
click at [78, 346] on span "Granular [MEDICAL_DATA] ( 46 % N )" at bounding box center [131, 339] width 184 height 12
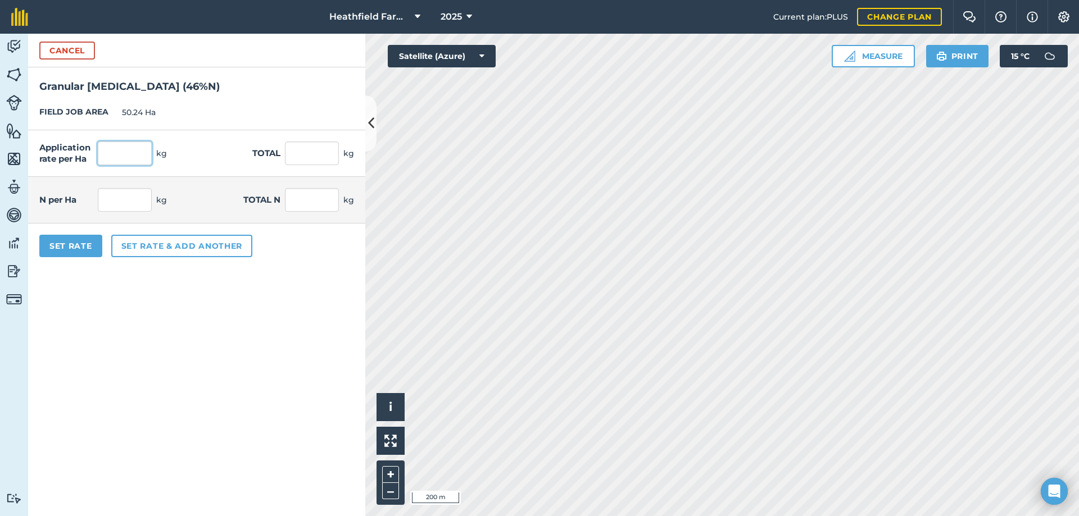
click at [111, 151] on input "text" at bounding box center [125, 154] width 54 height 24
type input "80"
type input "4,019.2"
type input "36.8"
type input "1,848.832"
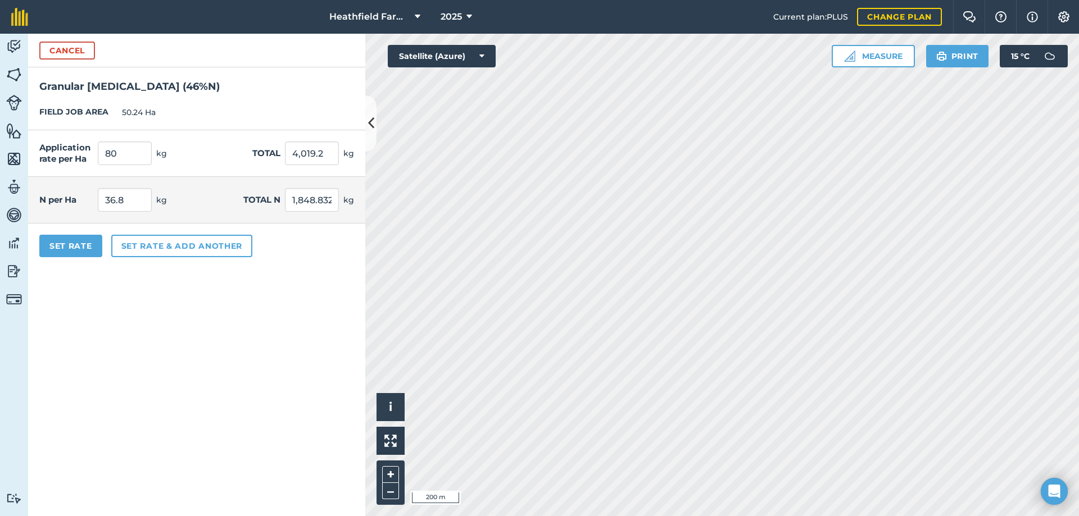
click at [231, 153] on div "Application rate per Ha 80 kg Total 4,019.2 kg" at bounding box center [196, 153] width 337 height 47
click at [122, 157] on input "80" at bounding box center [125, 154] width 54 height 24
type input "83"
type input "4,169.92"
type input "38.18"
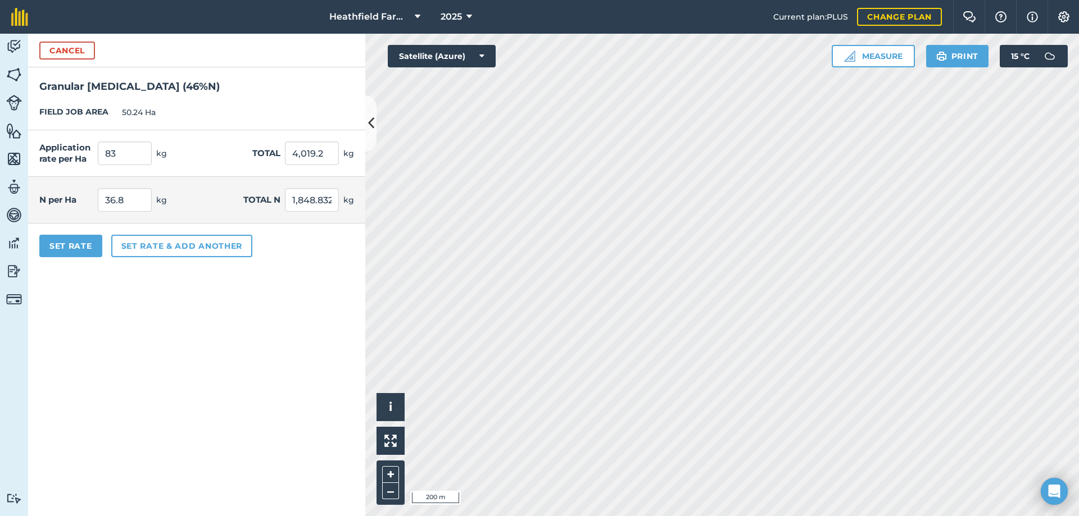
type input "1,918.163"
click at [190, 143] on div "Application rate per Ha 83 kg Total 4,169.92 kg" at bounding box center [196, 153] width 337 height 47
click at [140, 151] on input "83" at bounding box center [125, 154] width 54 height 24
type input "82"
type input "4,119.68"
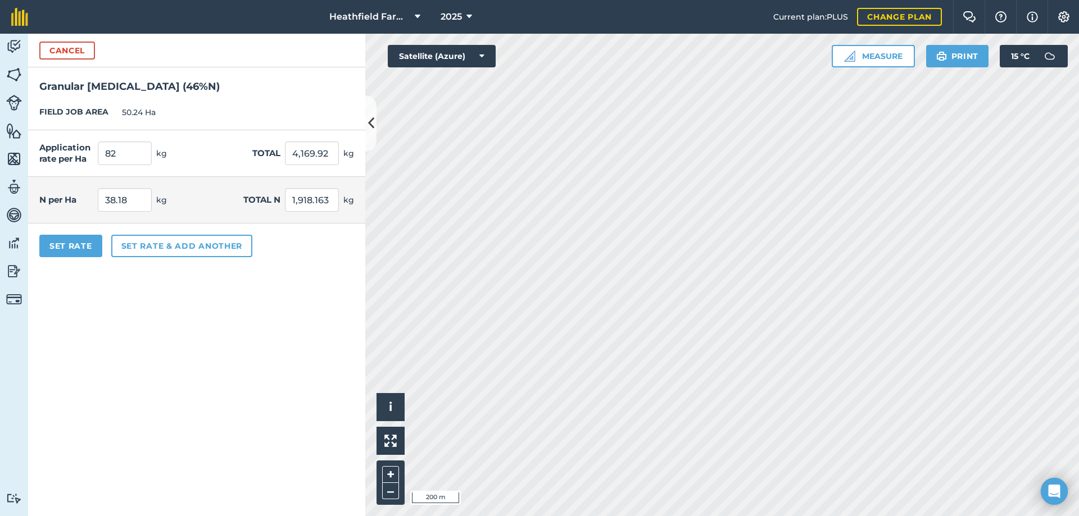
type input "37.72"
type input "1,895.053"
click at [175, 155] on div "Application rate per Ha 82 kg Total 4,119.68 kg" at bounding box center [196, 153] width 337 height 47
click at [187, 152] on div "Application rate per Ha 82 kg Total 4,119.68 kg" at bounding box center [196, 153] width 337 height 47
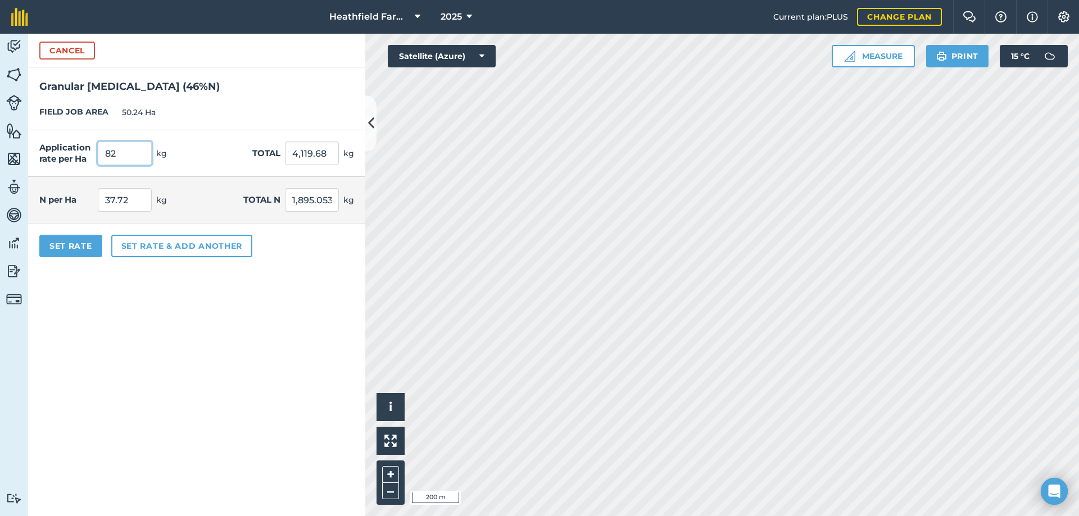
click at [141, 149] on input "82" at bounding box center [125, 154] width 54 height 24
type input "84"
type input "4,220.16"
type input "38.64"
type input "1,941.274"
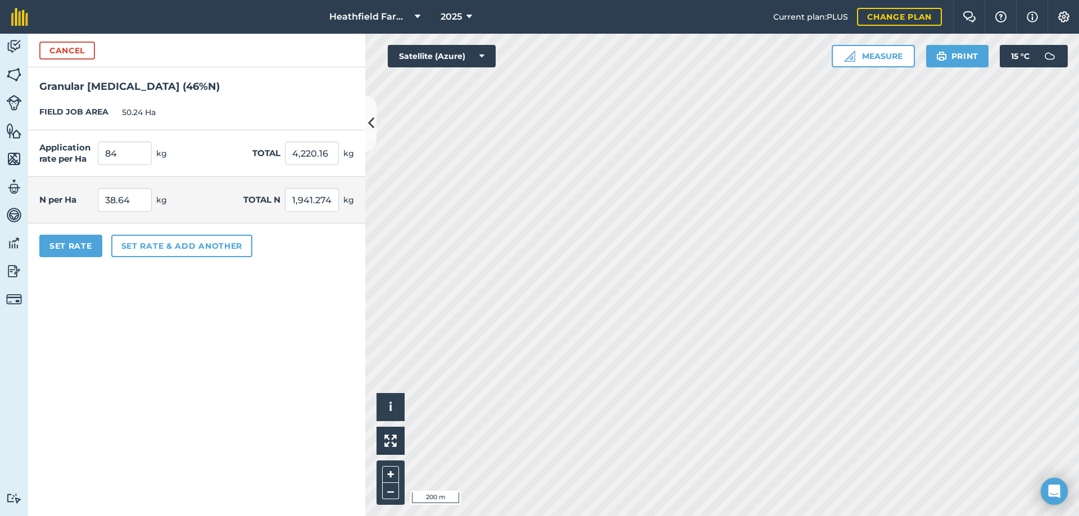
click at [204, 133] on div "Application rate per Ha 84 kg Total 4,220.16 kg" at bounding box center [196, 153] width 337 height 47
click at [63, 240] on button "Set Rate" at bounding box center [70, 246] width 63 height 22
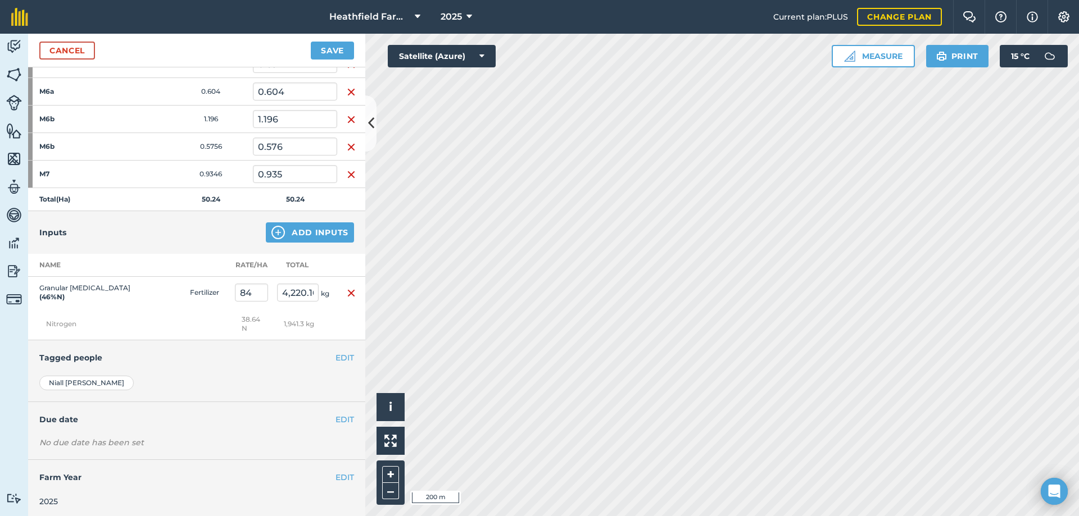
scroll to position [783, 0]
click at [335, 360] on button "EDIT" at bounding box center [344, 354] width 19 height 12
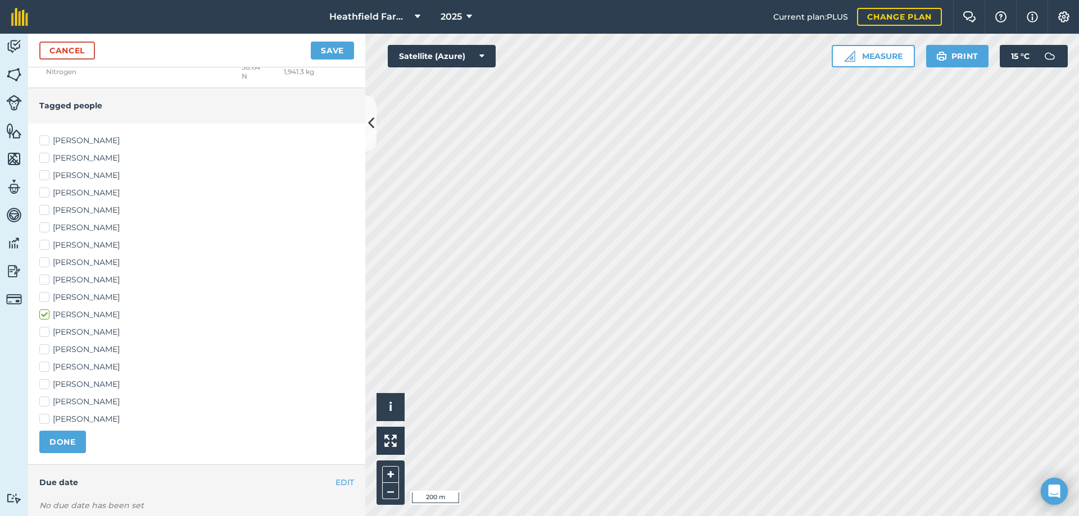
scroll to position [1046, 0]
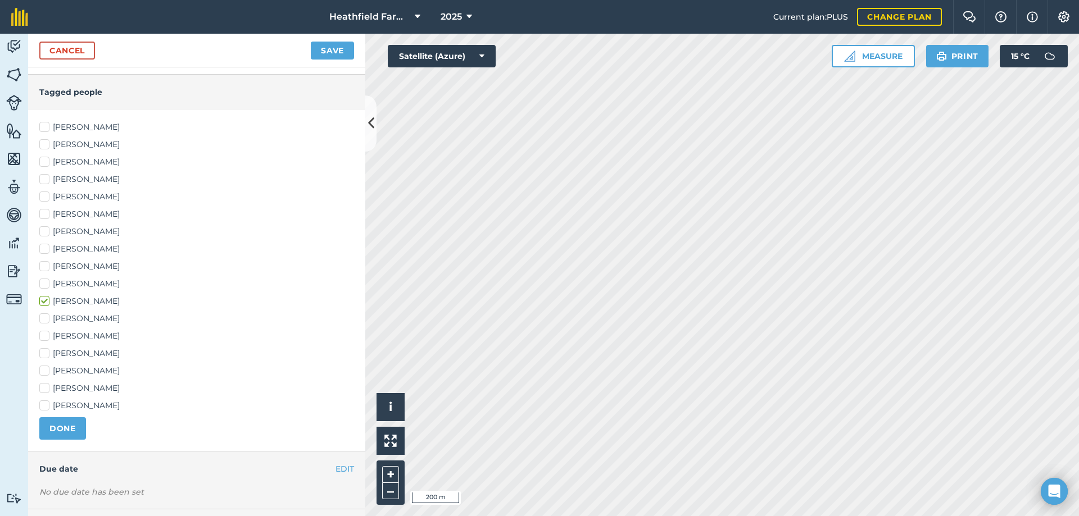
click at [49, 321] on label "[PERSON_NAME]" at bounding box center [196, 319] width 315 height 12
click at [47, 320] on input "[PERSON_NAME]" at bounding box center [42, 316] width 7 height 7
checkbox input "true"
click at [45, 406] on label "[PERSON_NAME]" at bounding box center [196, 406] width 315 height 12
click at [45, 406] on input "[PERSON_NAME]" at bounding box center [42, 403] width 7 height 7
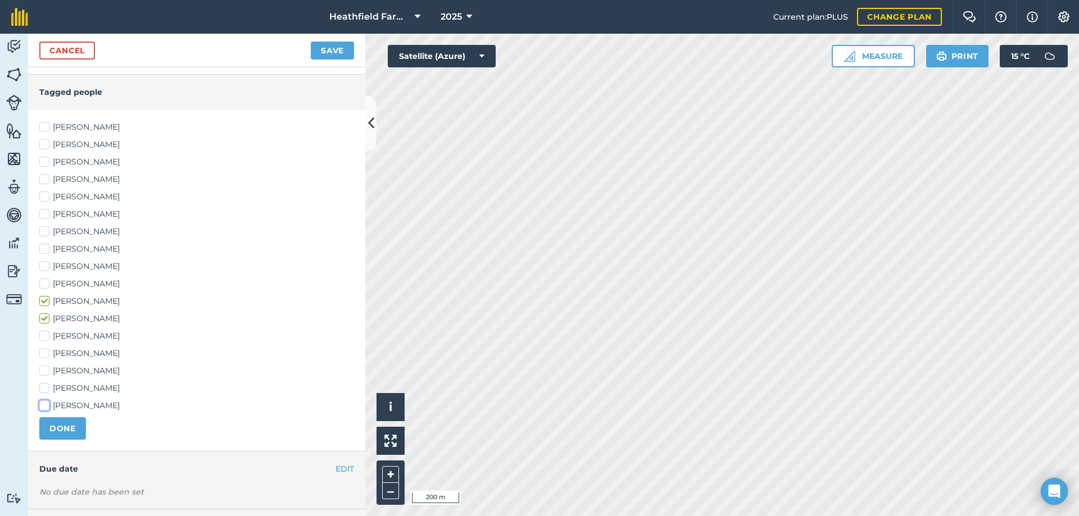
checkbox input "true"
click at [67, 435] on button "DONE" at bounding box center [62, 428] width 47 height 22
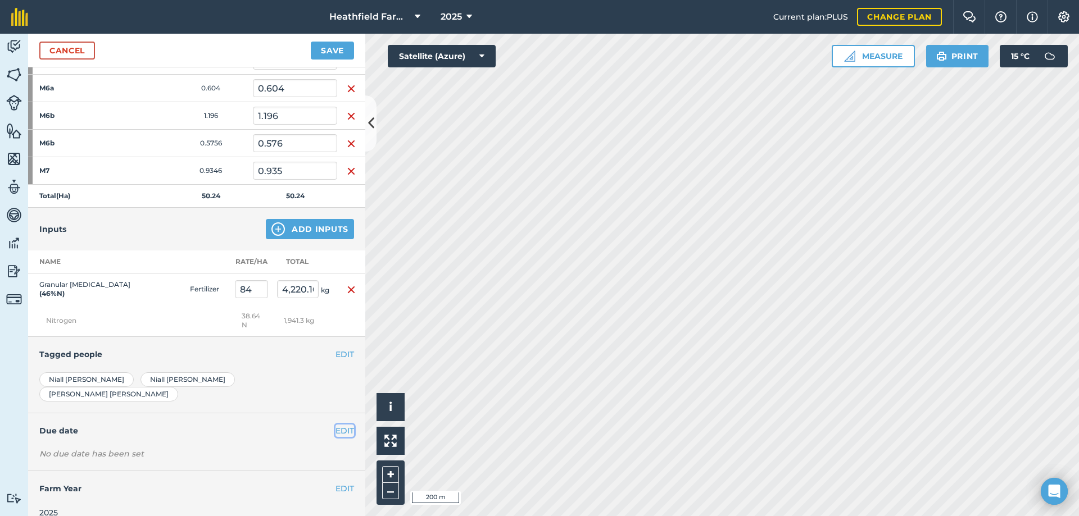
click at [337, 425] on button "EDIT" at bounding box center [344, 431] width 19 height 12
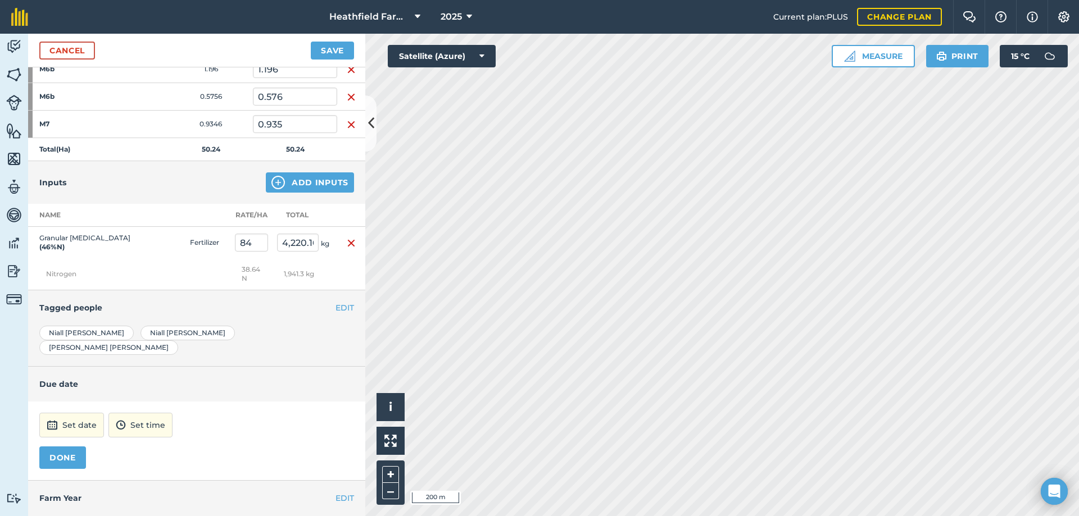
scroll to position [839, 0]
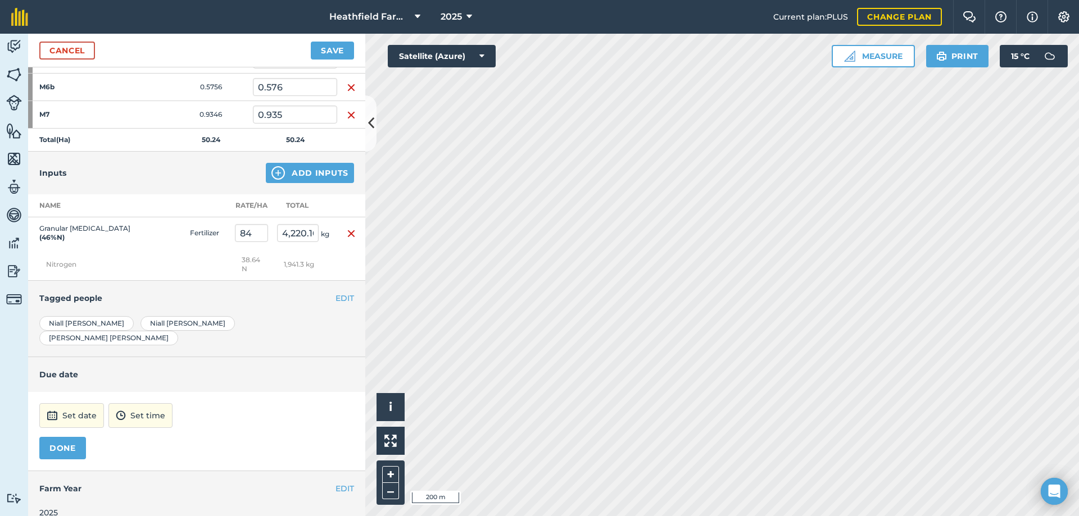
drag, startPoint x: 35, startPoint y: 406, endPoint x: 41, endPoint y: 407, distance: 6.2
click at [38, 406] on div "Set date Set time DONE" at bounding box center [196, 431] width 337 height 79
click at [98, 403] on button "Set date" at bounding box center [71, 415] width 65 height 25
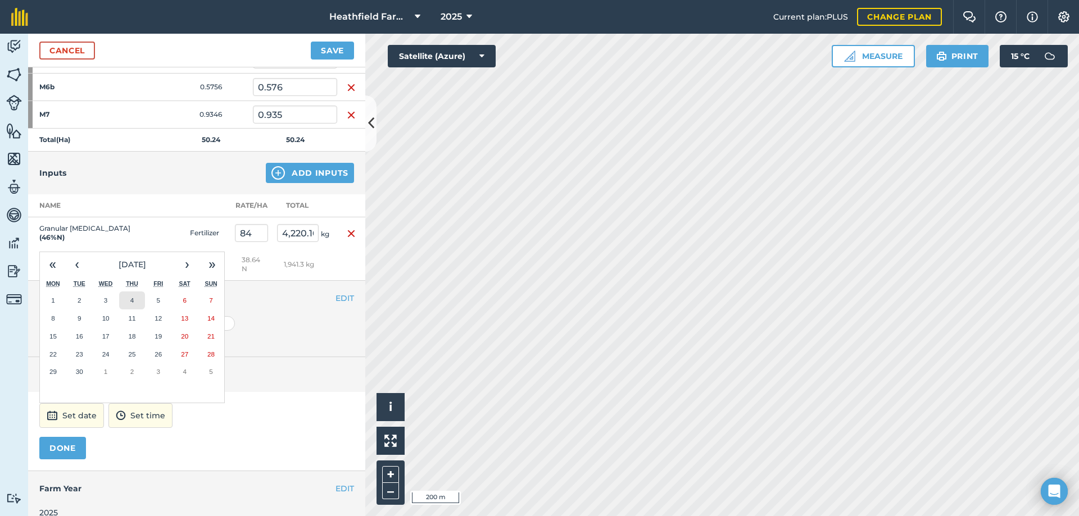
click at [137, 292] on button "4" at bounding box center [132, 301] width 26 height 18
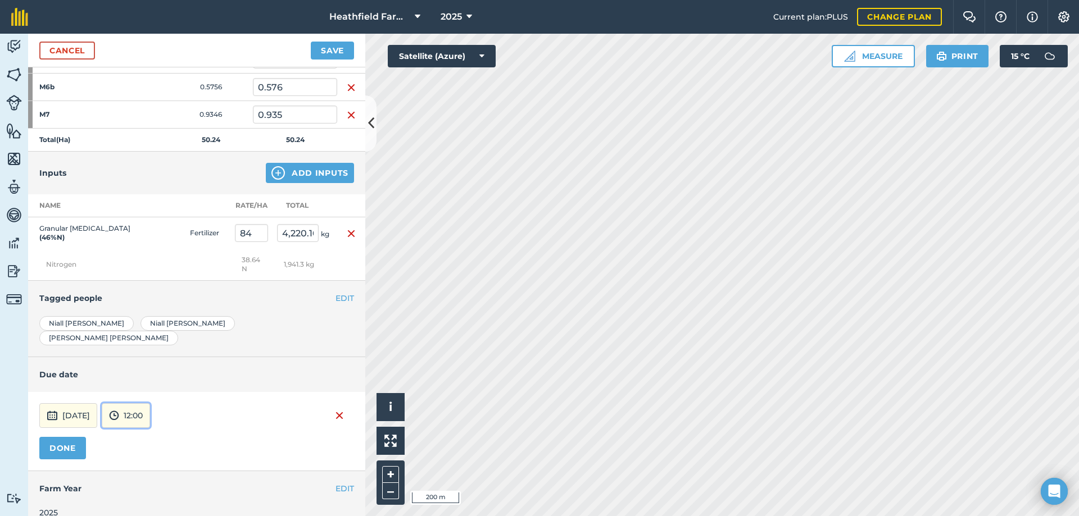
click at [143, 408] on button "12:00" at bounding box center [126, 415] width 48 height 25
click at [153, 309] on button "08:30" at bounding box center [128, 318] width 53 height 18
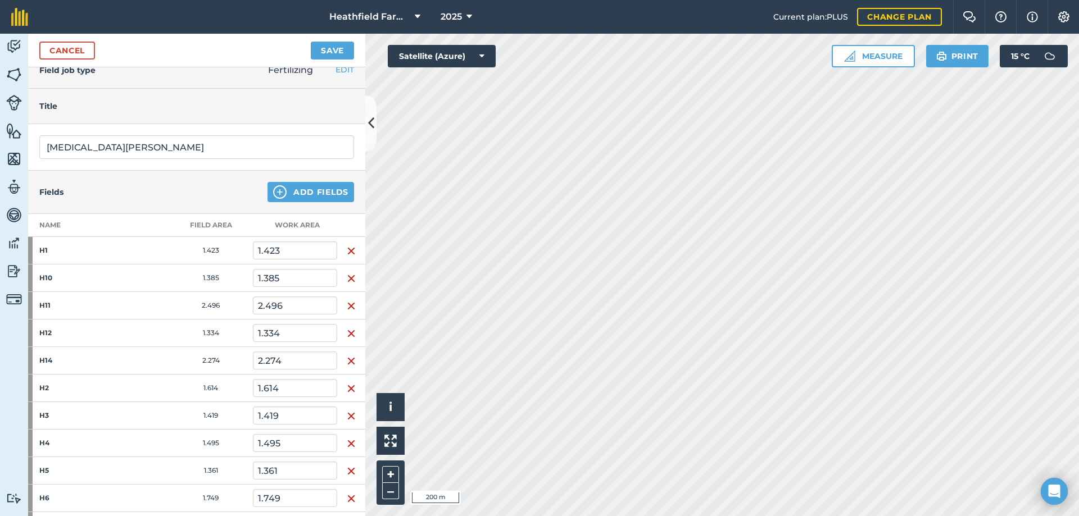
scroll to position [0, 0]
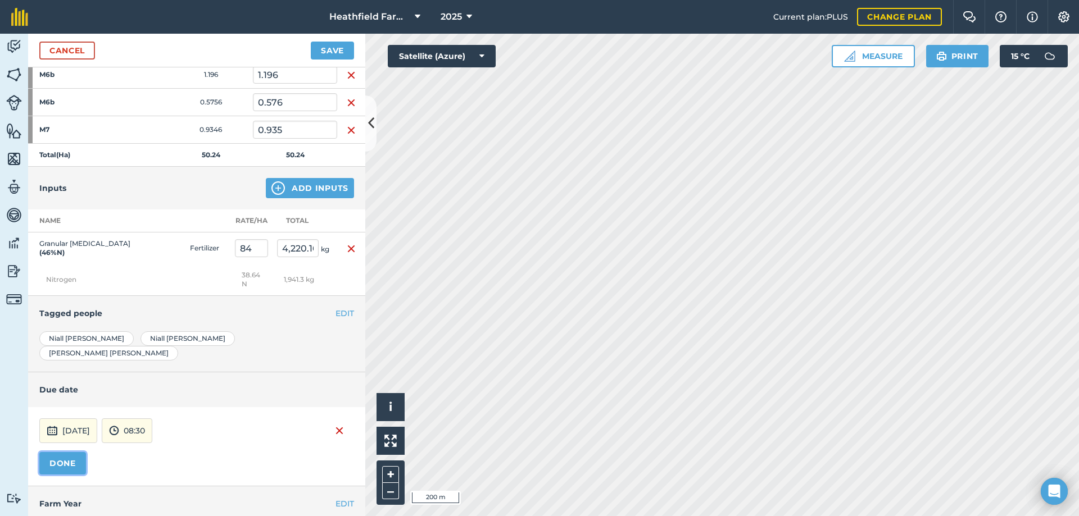
click at [69, 452] on button "DONE" at bounding box center [62, 463] width 47 height 22
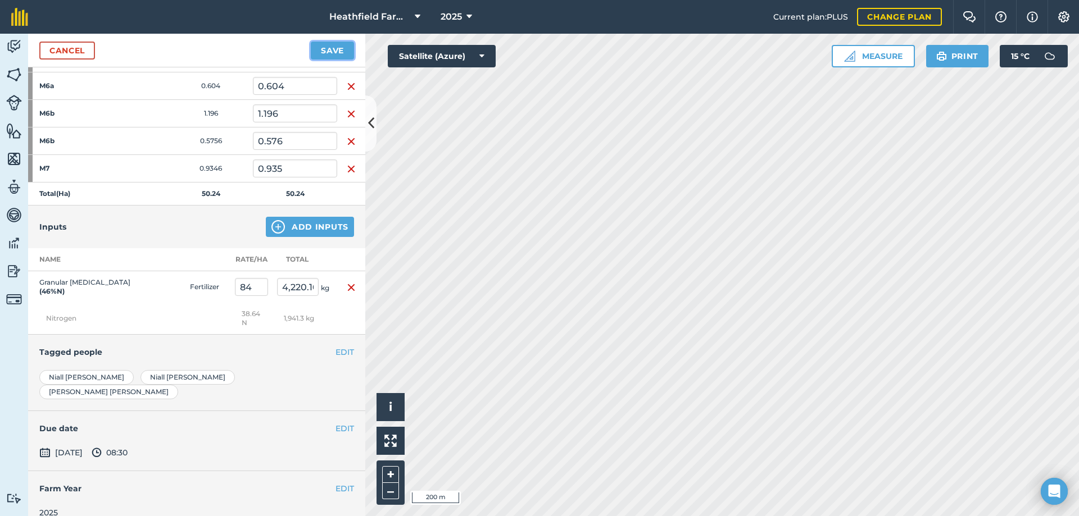
click at [337, 55] on button "Save" at bounding box center [332, 51] width 43 height 18
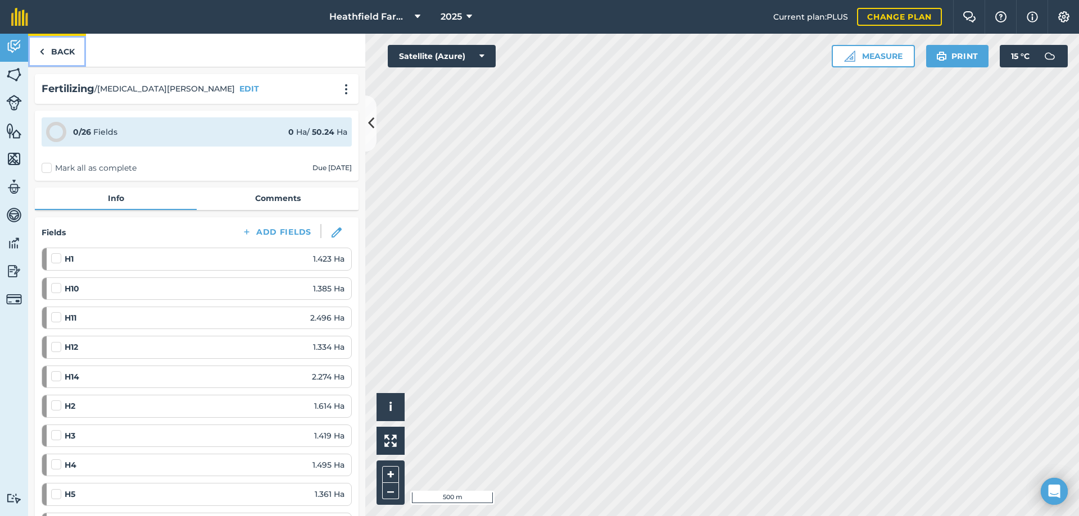
click at [41, 51] on img at bounding box center [41, 51] width 5 height 13
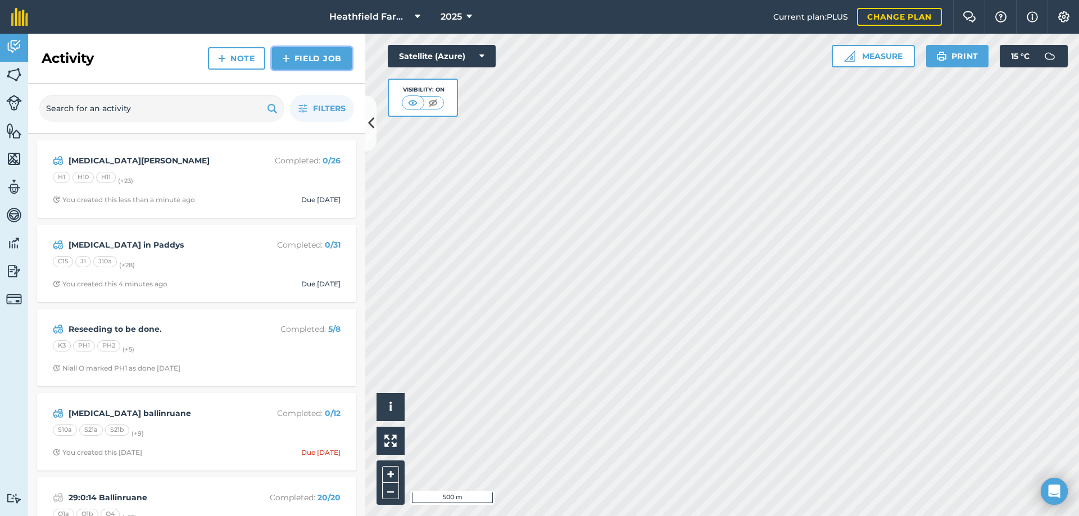
click at [298, 57] on link "Field Job" at bounding box center [312, 58] width 80 height 22
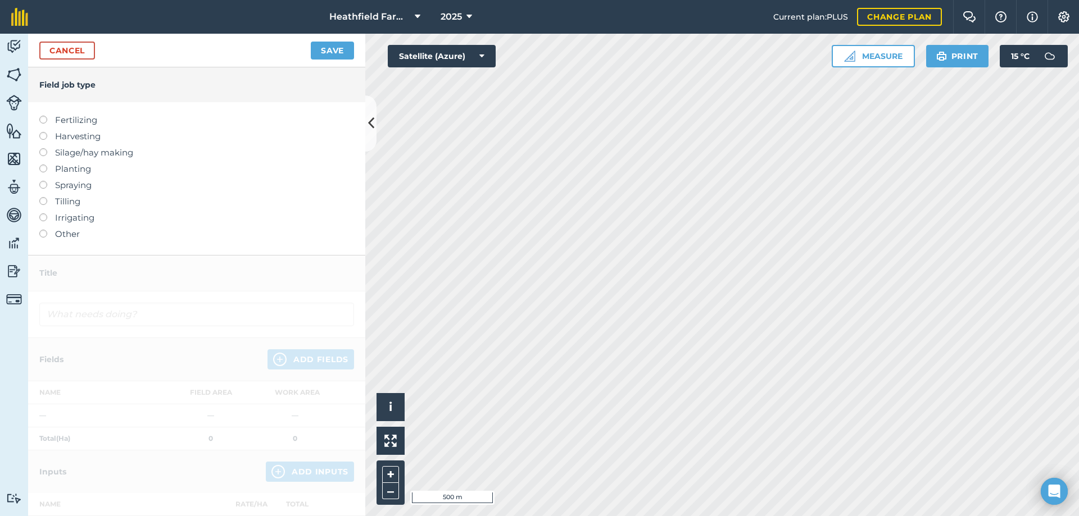
click at [44, 116] on label at bounding box center [47, 116] width 16 height 0
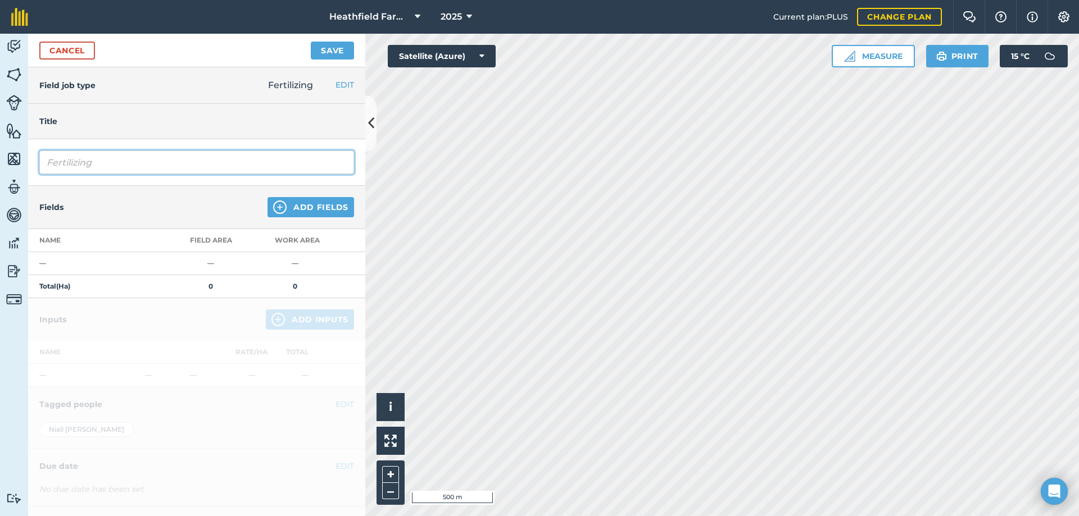
click at [125, 157] on input "Fertilizing" at bounding box center [196, 163] width 315 height 24
type input "F"
click at [62, 160] on input "298:0:14 Ballinruane" at bounding box center [196, 163] width 315 height 24
type input "29:0:14 Ballinruane"
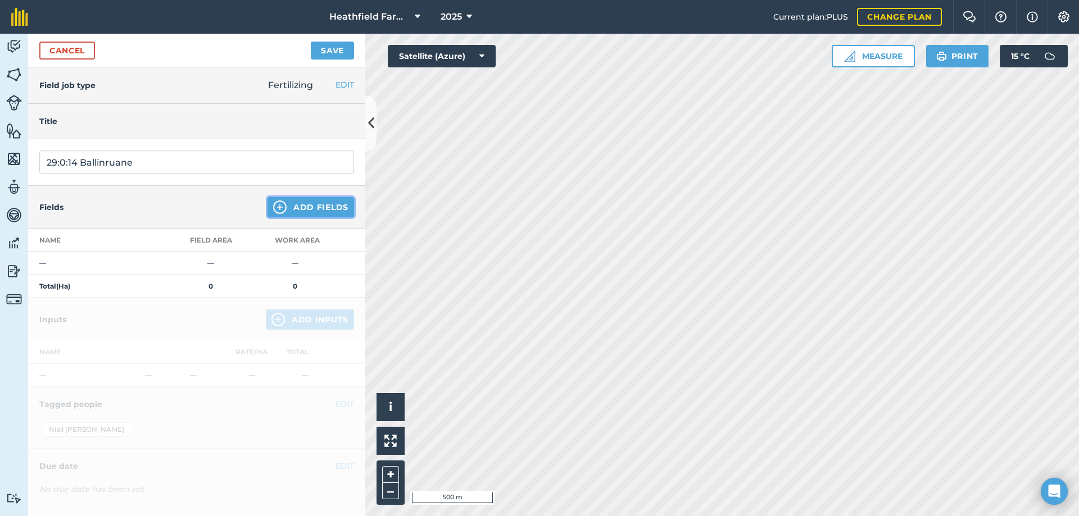
click at [292, 210] on button "Add Fields" at bounding box center [310, 207] width 87 height 20
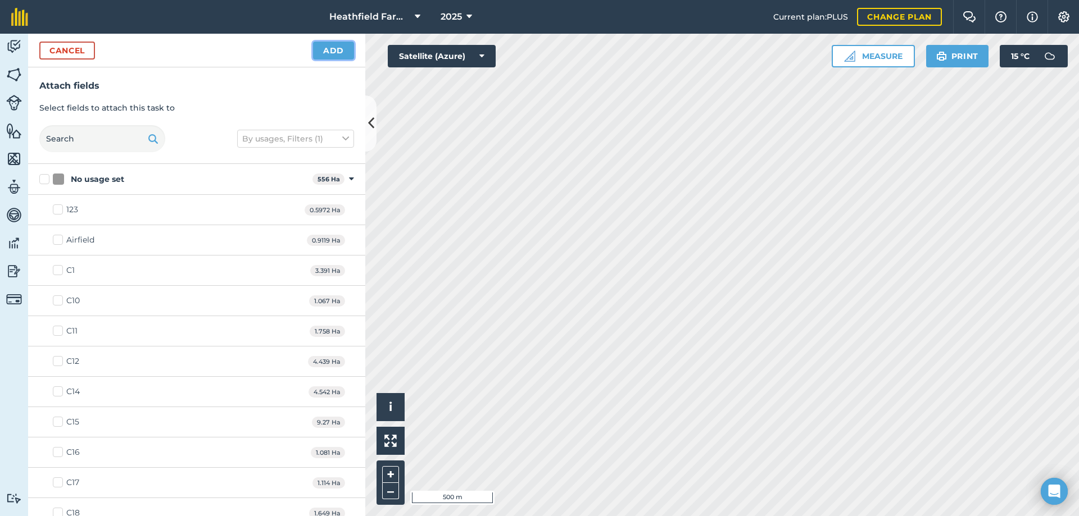
click at [334, 46] on button "Add" at bounding box center [333, 51] width 41 height 18
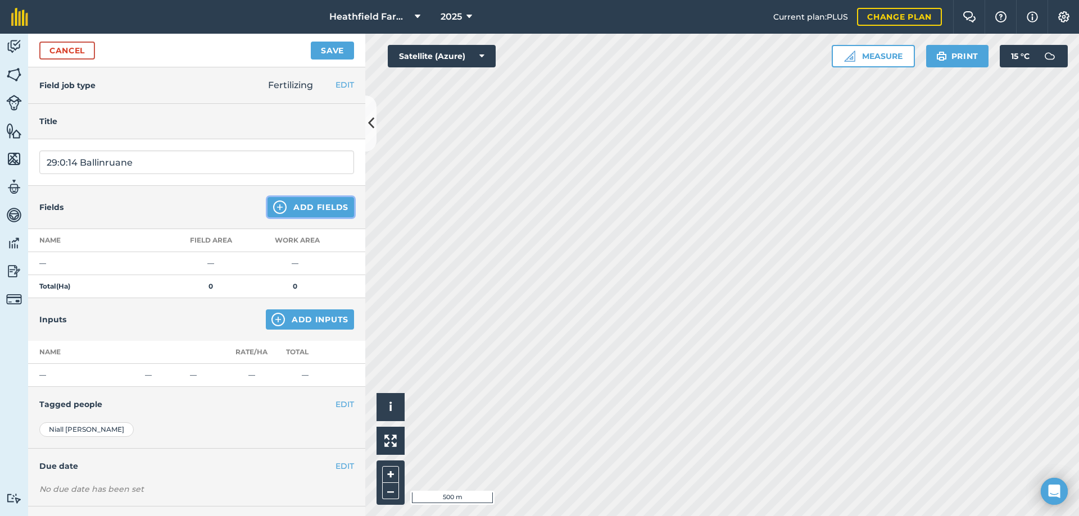
click at [307, 212] on button "Add Fields" at bounding box center [310, 207] width 87 height 20
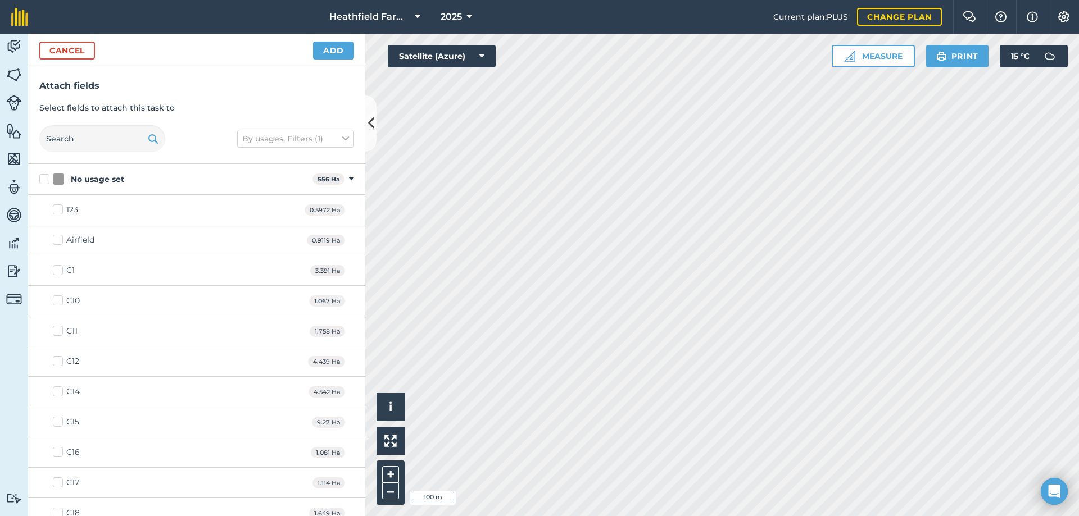
checkbox input "true"
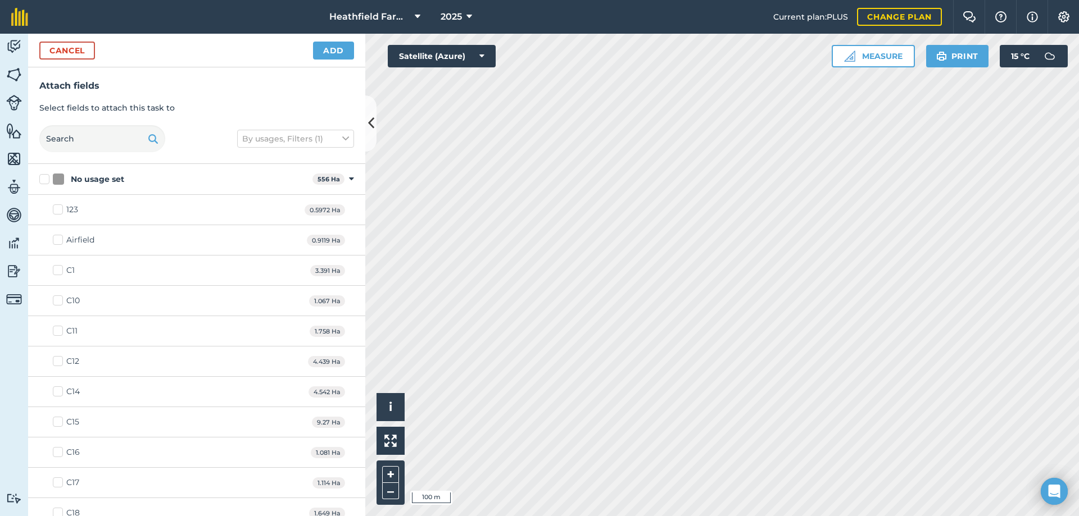
checkbox input "true"
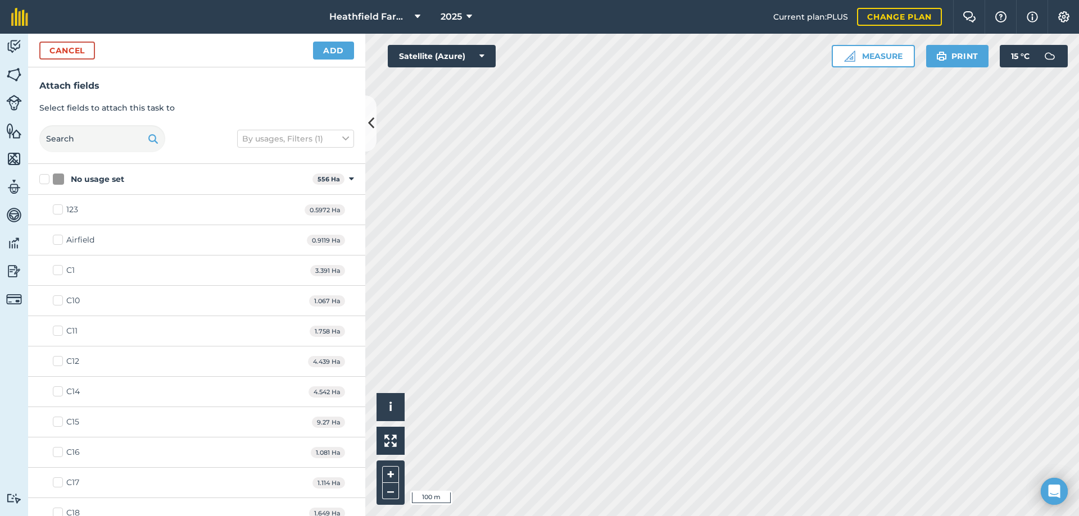
checkbox input "false"
checkbox input "true"
click at [653, 516] on html "Heathfield Farm services. 2025 Current plan : PLUS Change plan Farm Chat Help I…" at bounding box center [539, 258] width 1079 height 516
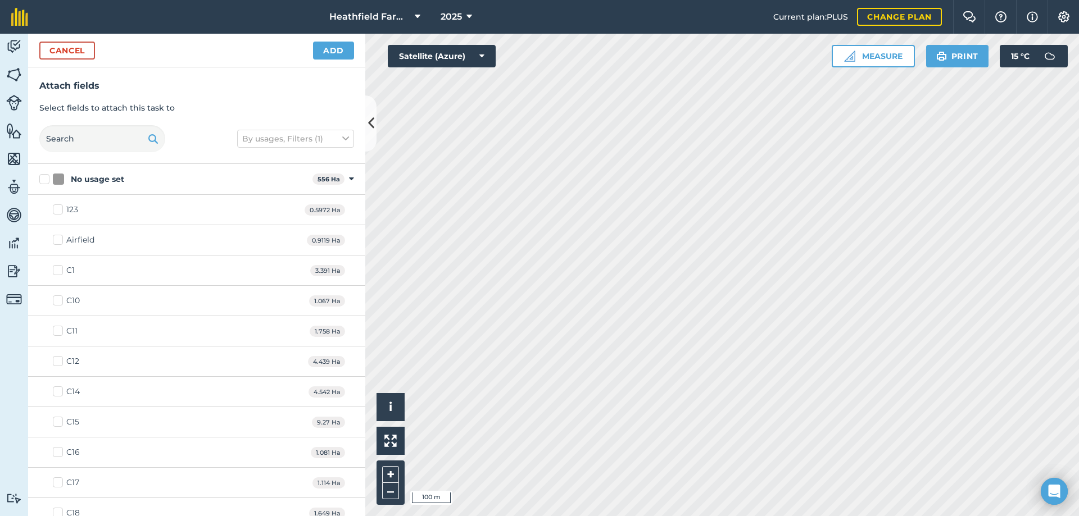
checkbox input "true"
click at [344, 53] on button "Add" at bounding box center [333, 51] width 41 height 18
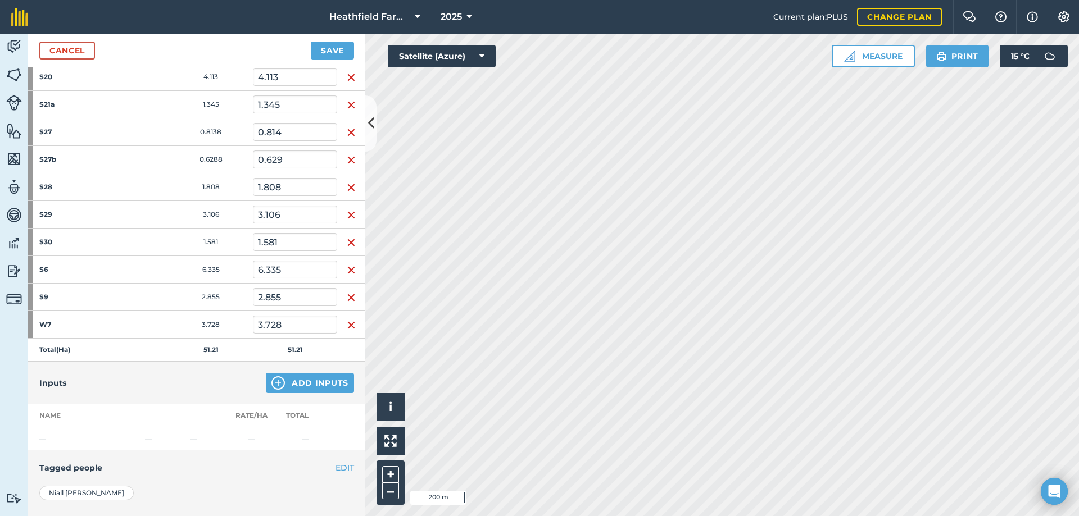
scroll to position [393, 0]
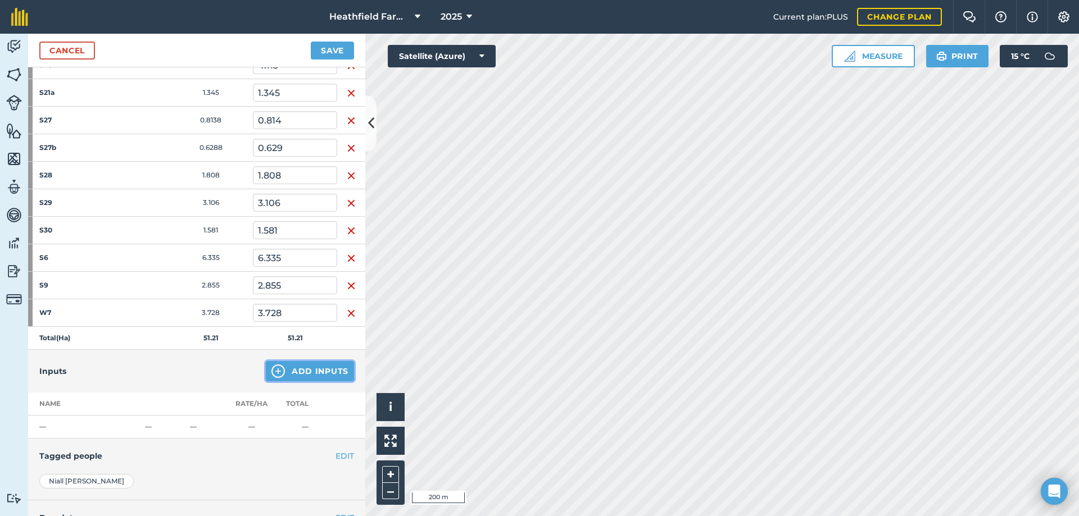
click at [290, 367] on button "Add Inputs" at bounding box center [310, 371] width 88 height 20
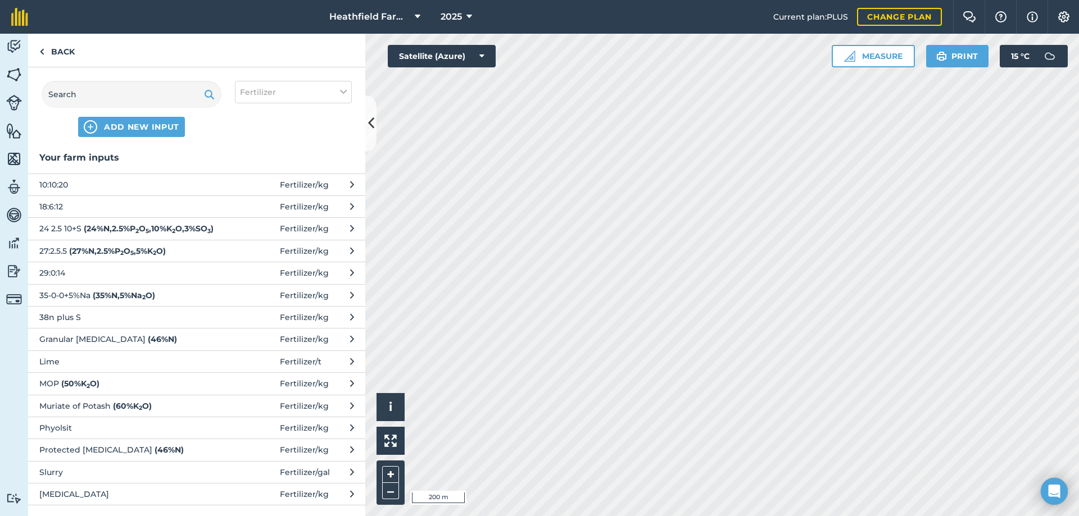
click at [81, 279] on span "29:0:14" at bounding box center [131, 273] width 184 height 12
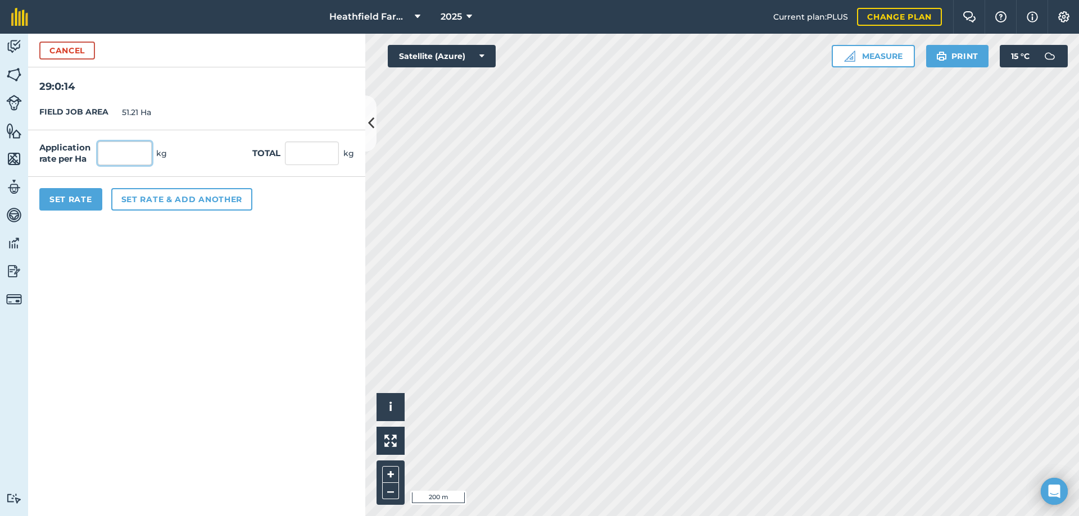
click at [100, 156] on input "text" at bounding box center [125, 154] width 54 height 24
type input "100"
type input "5,121"
click at [236, 128] on div "FIELD JOB AREA 51.21 Ha" at bounding box center [196, 112] width 337 height 35
drag, startPoint x: 127, startPoint y: 155, endPoint x: 84, endPoint y: 153, distance: 42.7
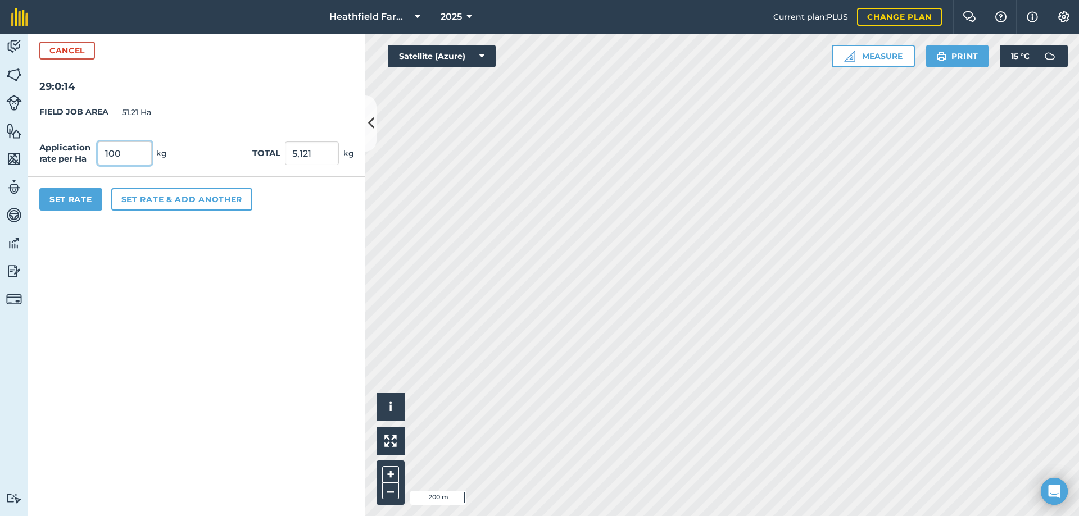
click at [84, 153] on div "Application rate per Ha 100 kg" at bounding box center [103, 154] width 128 height 24
type input "115"
click button "Cancel" at bounding box center [67, 51] width 56 height 18
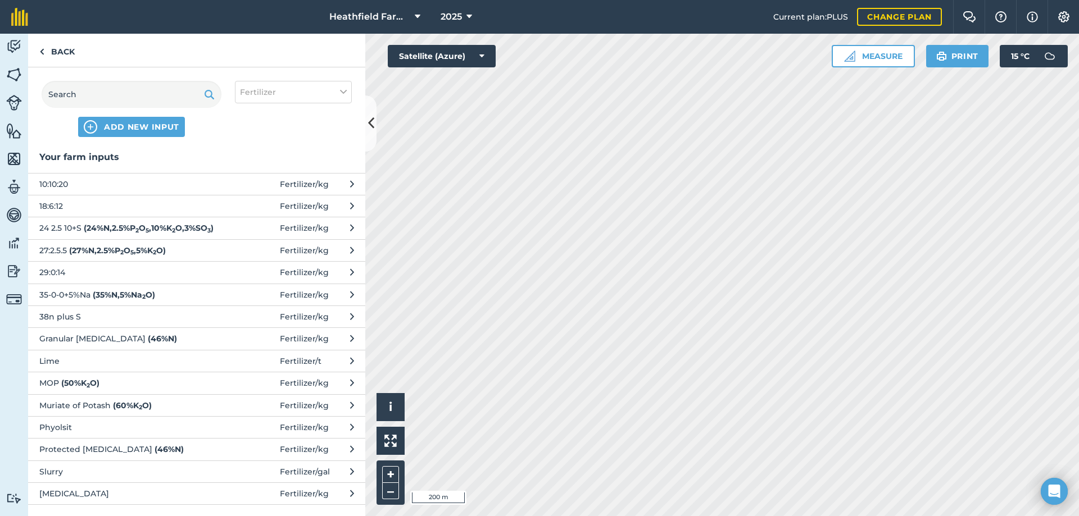
scroll to position [0, 0]
click at [143, 279] on span "29:0:14" at bounding box center [131, 273] width 184 height 12
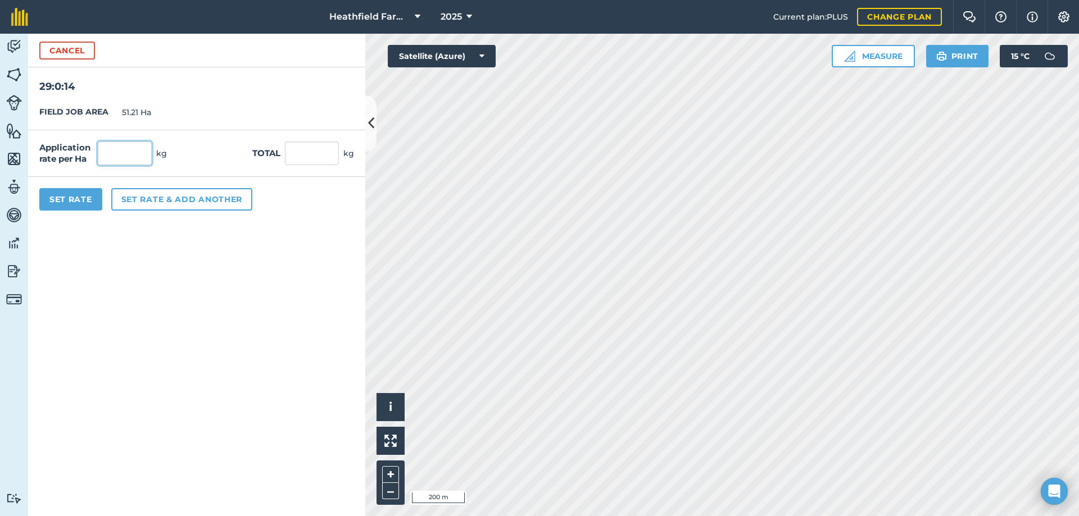
click at [126, 162] on input "text" at bounding box center [125, 154] width 54 height 24
type input "125"
click button "Cancel" at bounding box center [67, 51] width 56 height 18
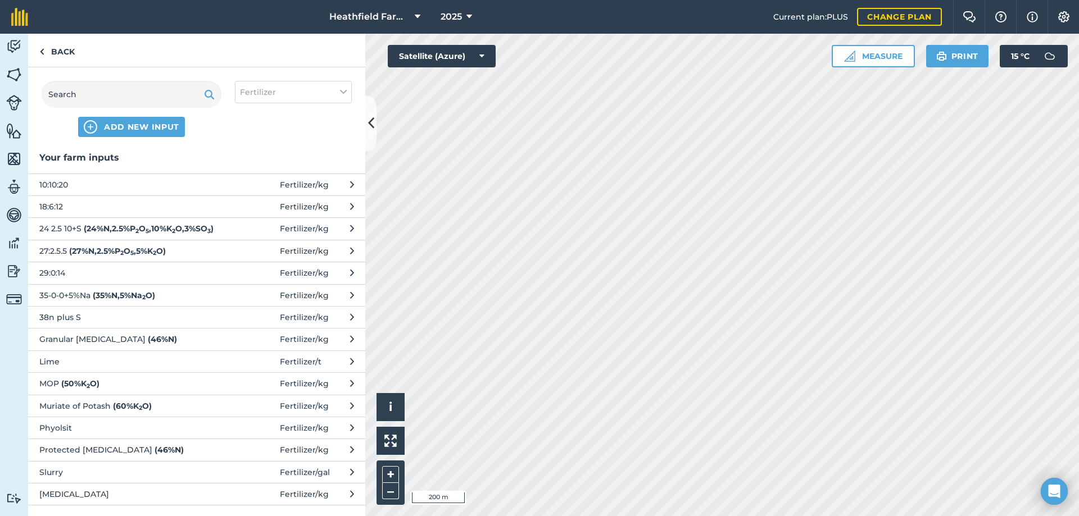
click at [103, 279] on span "29:0:14" at bounding box center [131, 273] width 184 height 12
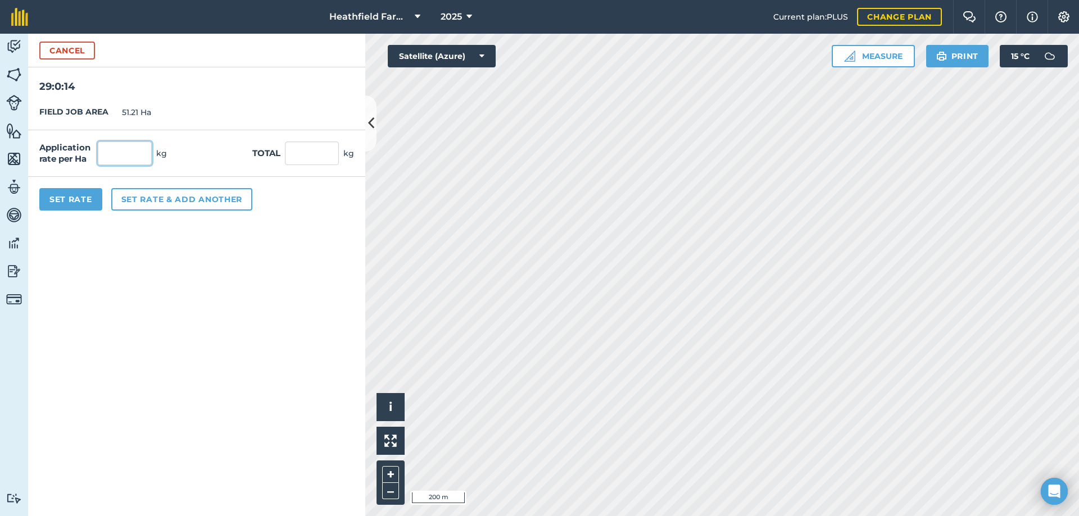
click at [108, 157] on input "text" at bounding box center [125, 154] width 54 height 24
type input "125"
type input "6,401.25"
click at [93, 205] on button "Set Rate" at bounding box center [70, 199] width 63 height 22
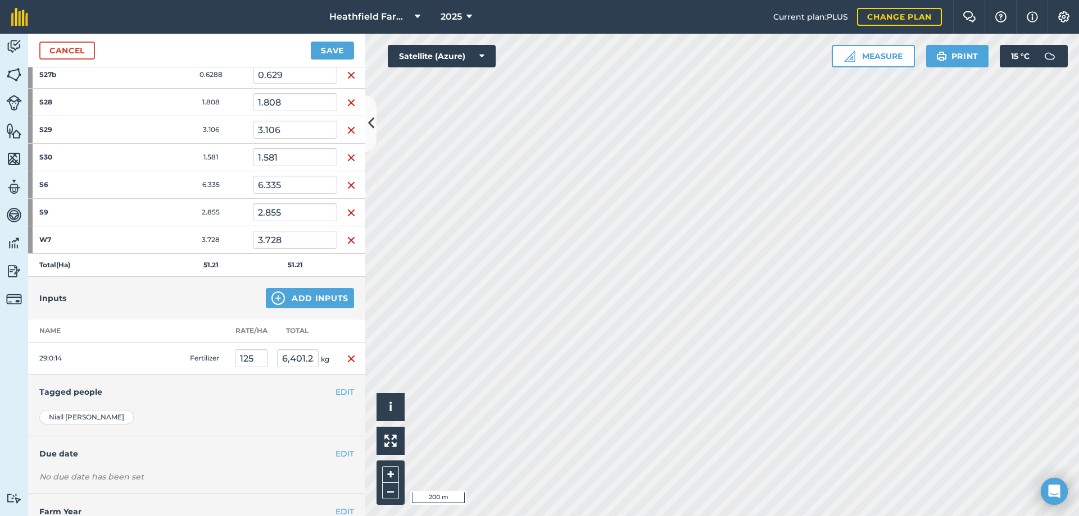
scroll to position [468, 0]
click at [338, 393] on button "EDIT" at bounding box center [344, 390] width 19 height 12
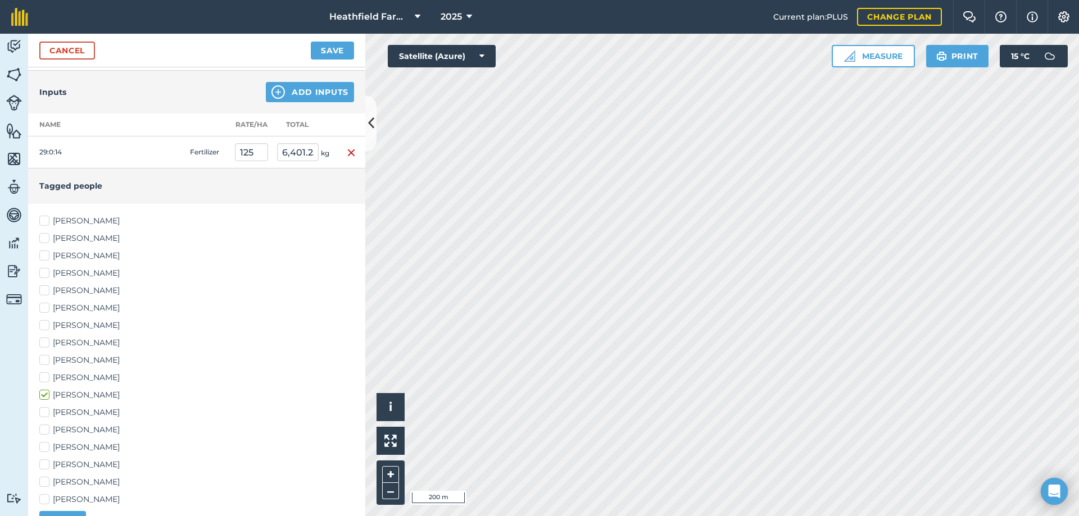
scroll to position [674, 0]
click at [42, 412] on label "[PERSON_NAME]" at bounding box center [196, 411] width 315 height 12
click at [42, 412] on input "[PERSON_NAME]" at bounding box center [42, 408] width 7 height 7
checkbox input "true"
click at [47, 502] on label "[PERSON_NAME]" at bounding box center [196, 498] width 315 height 12
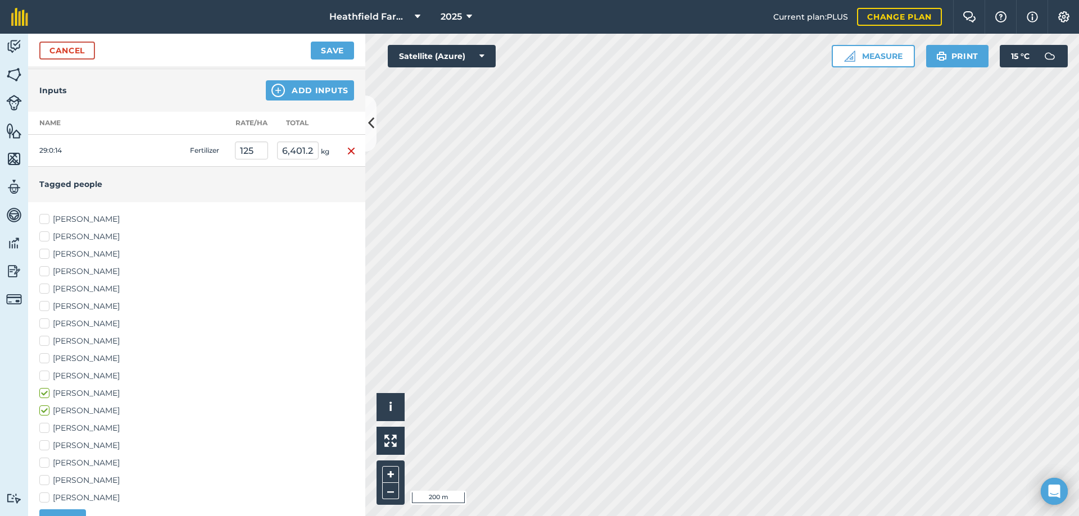
click at [47, 499] on input "[PERSON_NAME]" at bounding box center [42, 495] width 7 height 7
checkbox input "true"
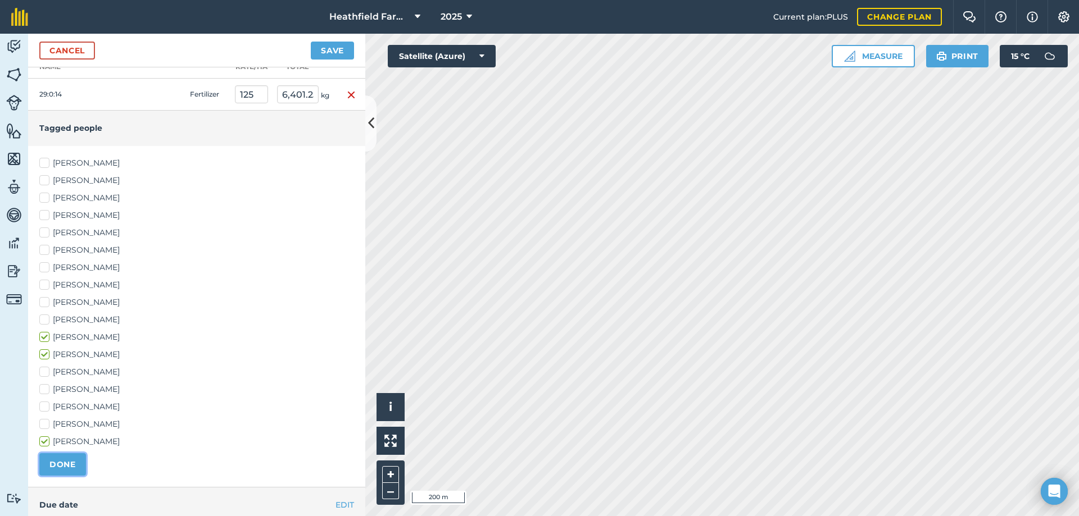
click at [76, 471] on button "DONE" at bounding box center [62, 464] width 47 height 22
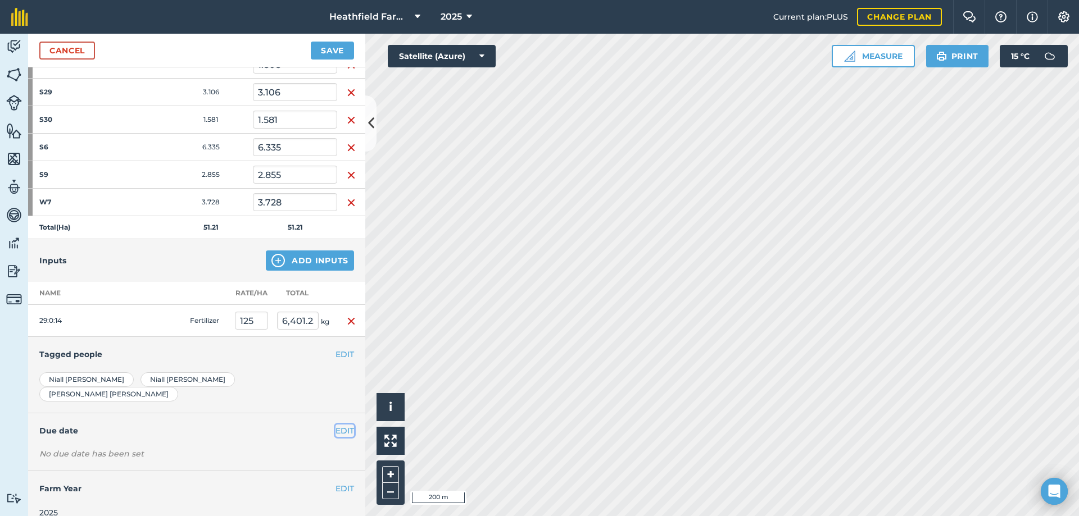
click at [335, 425] on button "EDIT" at bounding box center [344, 431] width 19 height 12
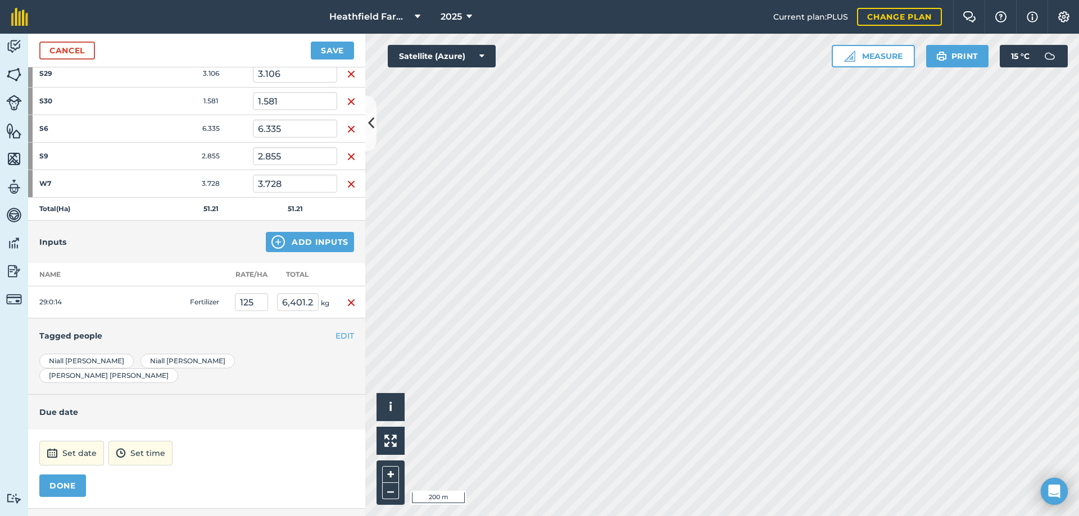
scroll to position [542, 0]
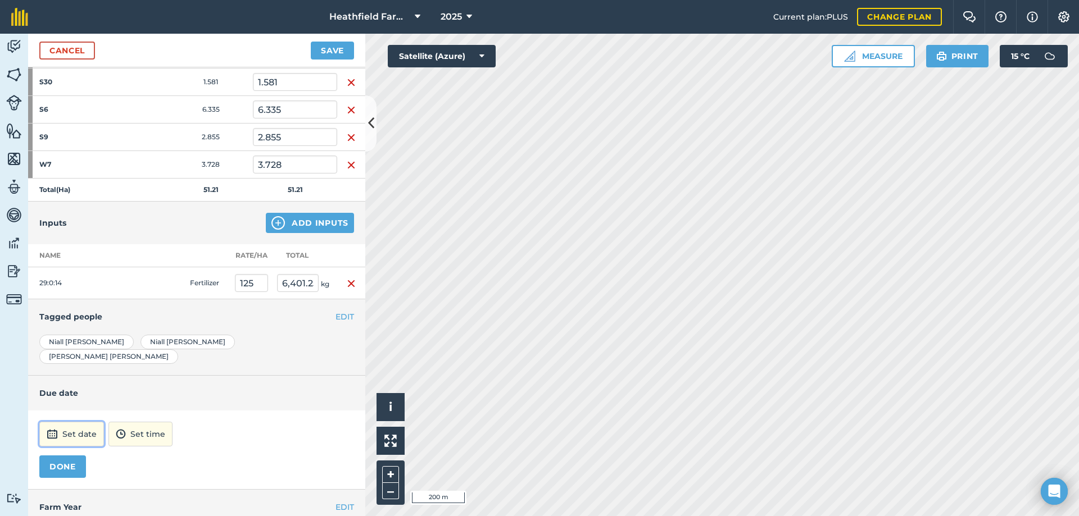
click at [90, 422] on button "Set date" at bounding box center [71, 434] width 65 height 25
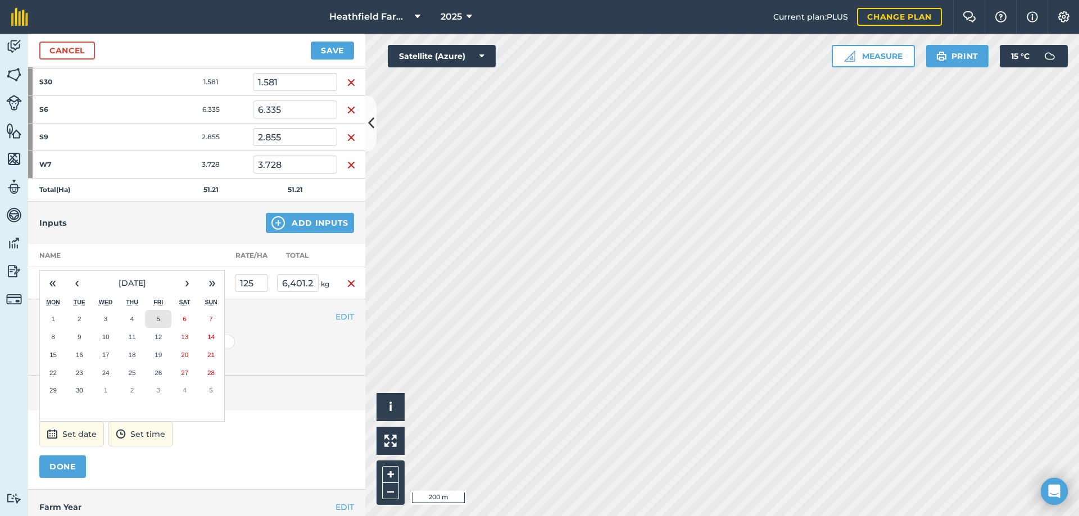
click at [165, 310] on button "5" at bounding box center [158, 319] width 26 height 18
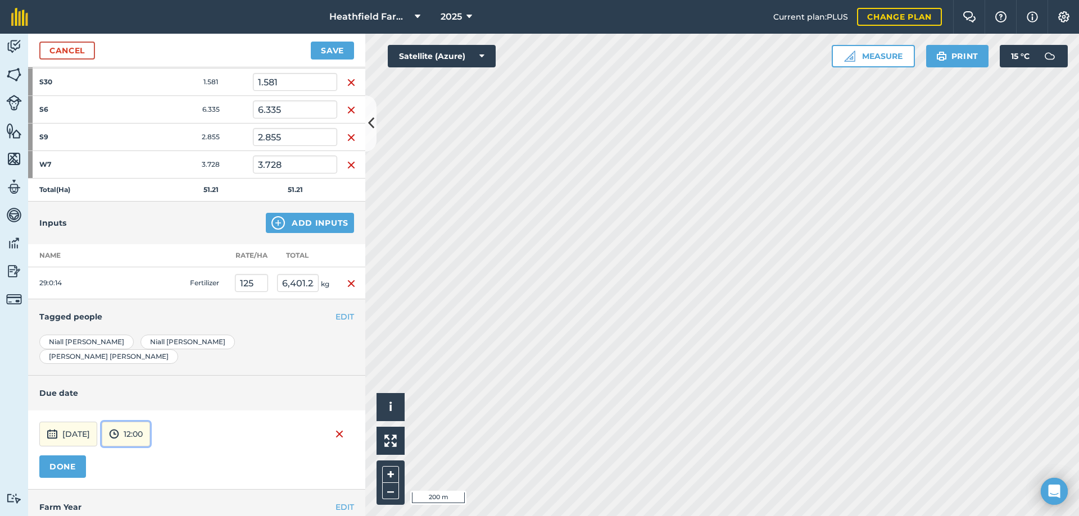
click at [150, 422] on button "12:00" at bounding box center [126, 434] width 48 height 25
click at [155, 347] on button "08:00" at bounding box center [128, 356] width 53 height 18
click at [80, 461] on button "DONE" at bounding box center [62, 467] width 47 height 22
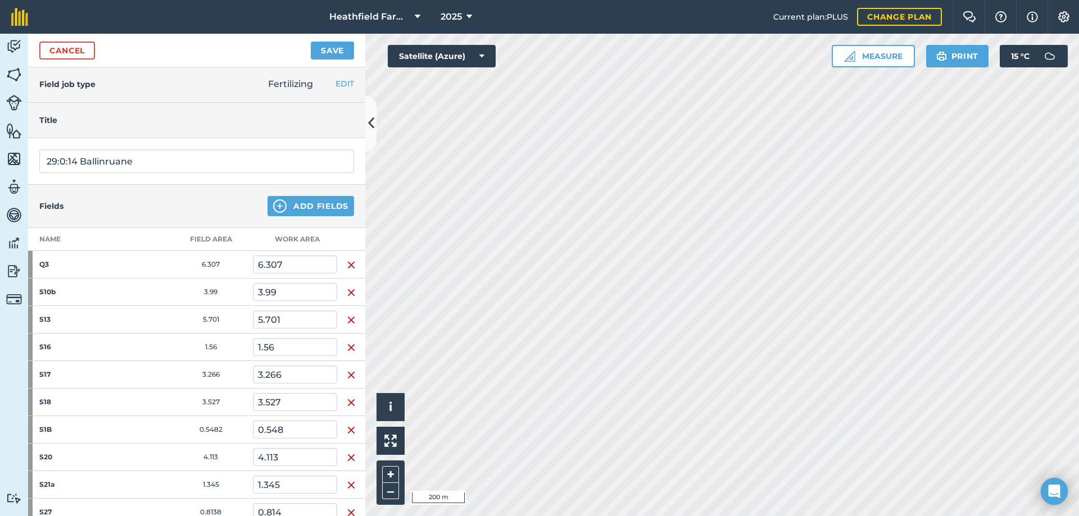
scroll to position [0, 0]
click at [334, 52] on button "Save" at bounding box center [332, 51] width 43 height 18
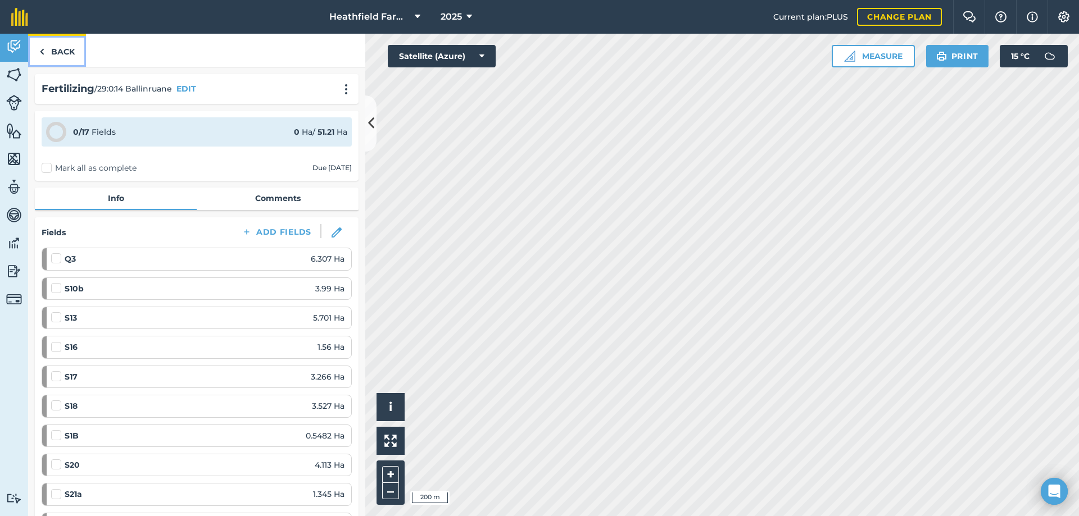
click at [43, 49] on img at bounding box center [41, 51] width 5 height 13
